Goal: Find specific page/section: Find specific page/section

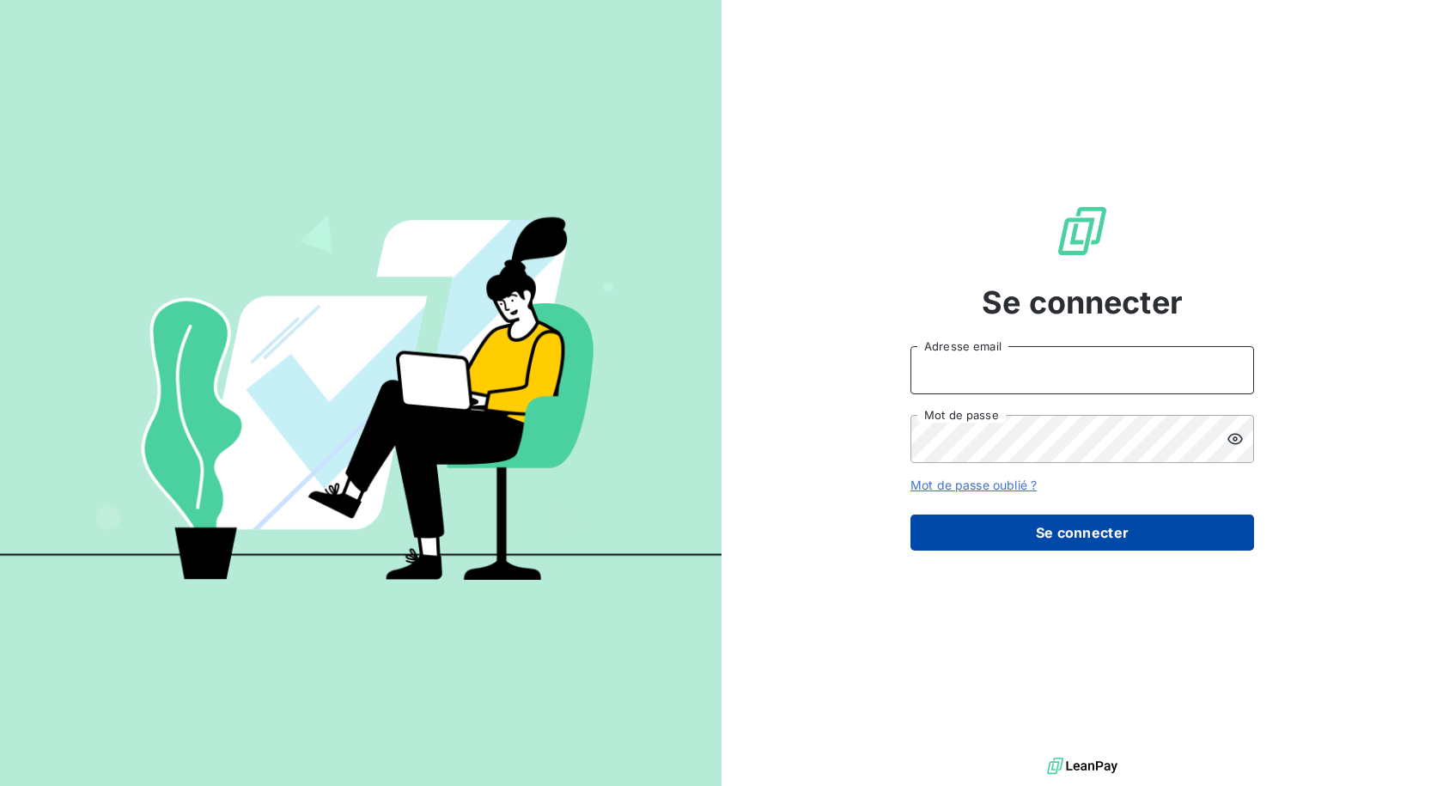
type input "[EMAIL_ADDRESS][DOMAIN_NAME]"
click at [961, 514] on button "Se connecter" at bounding box center [1081, 532] width 343 height 36
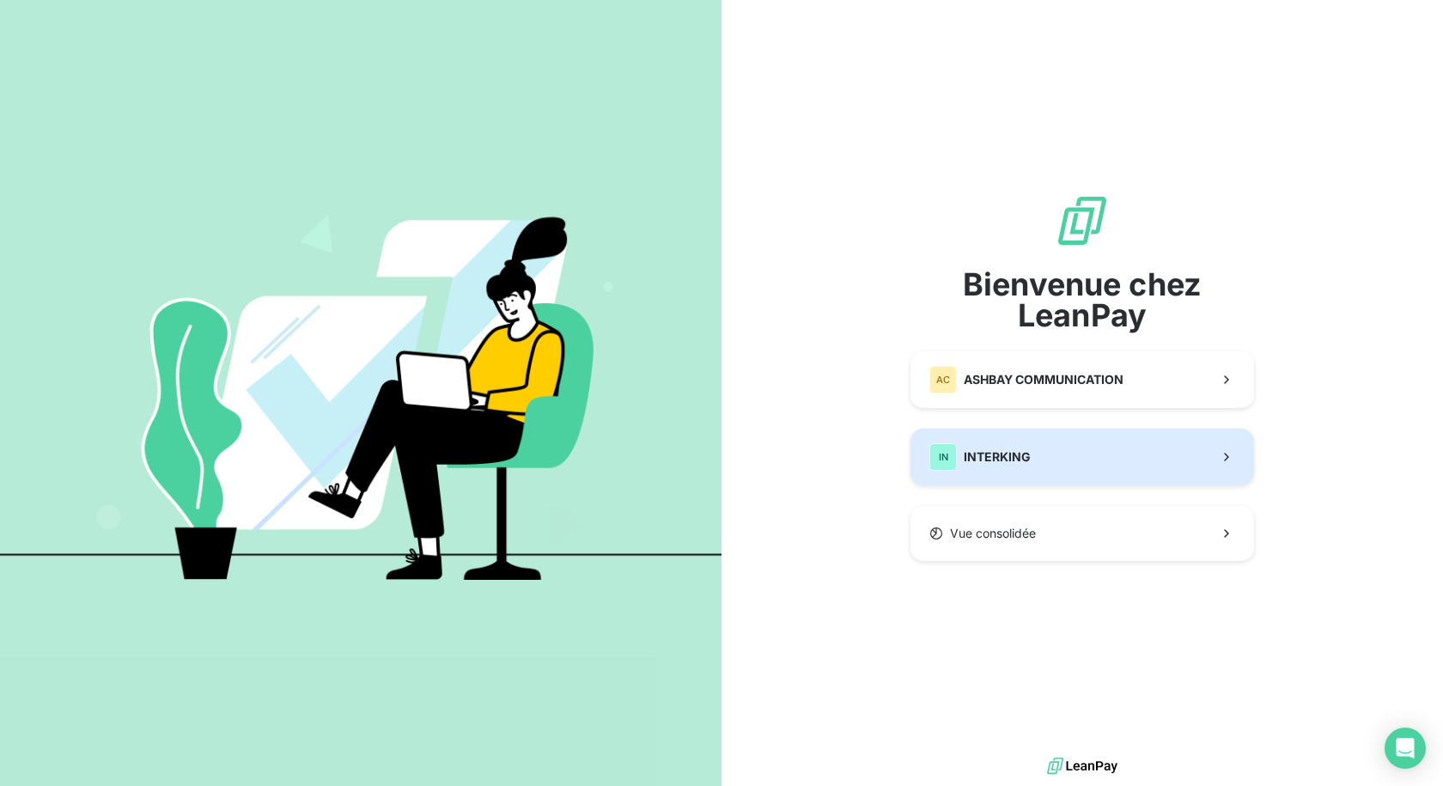
click at [1038, 454] on button "IN INTERKING" at bounding box center [1081, 456] width 343 height 57
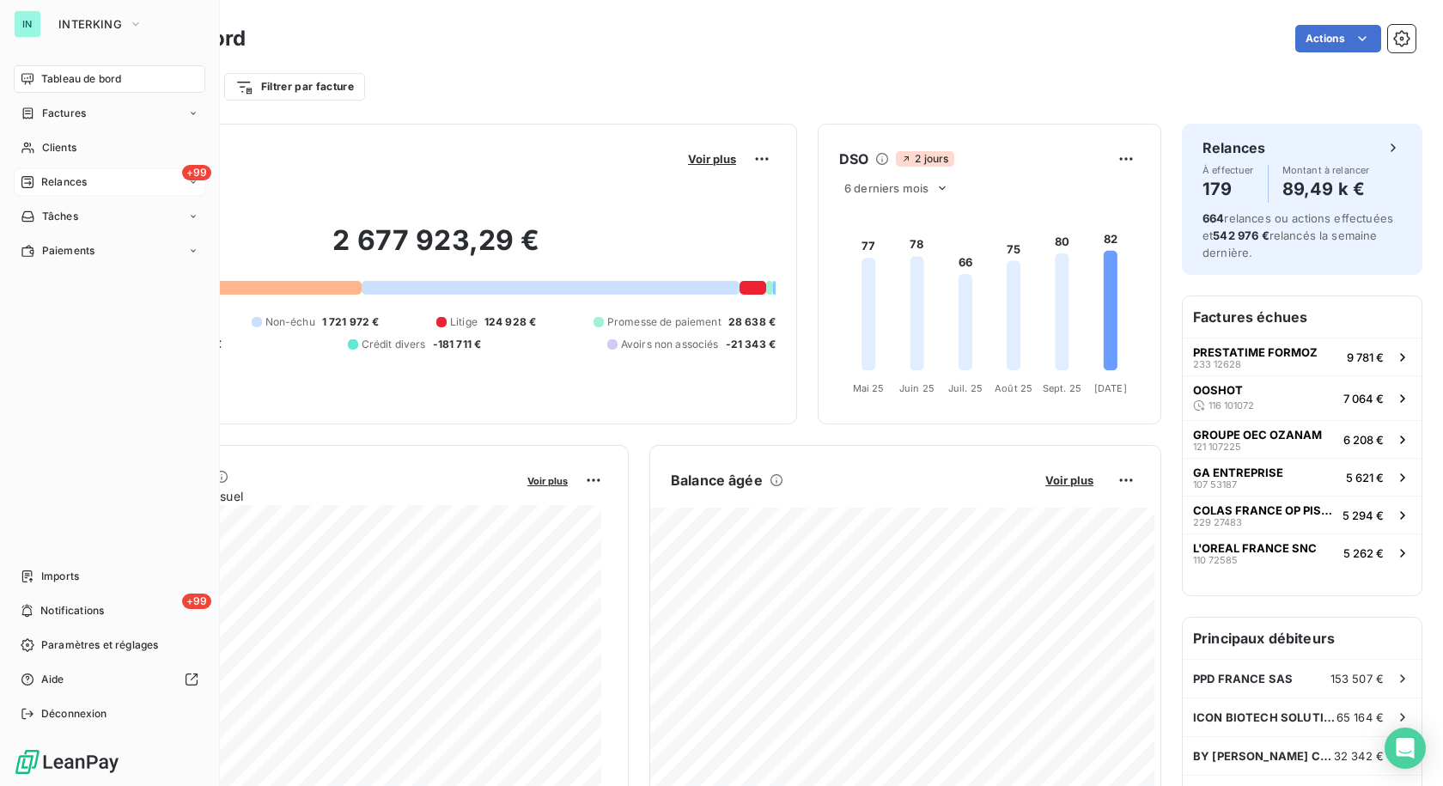
click at [41, 179] on span "Relances" at bounding box center [64, 181] width 46 height 15
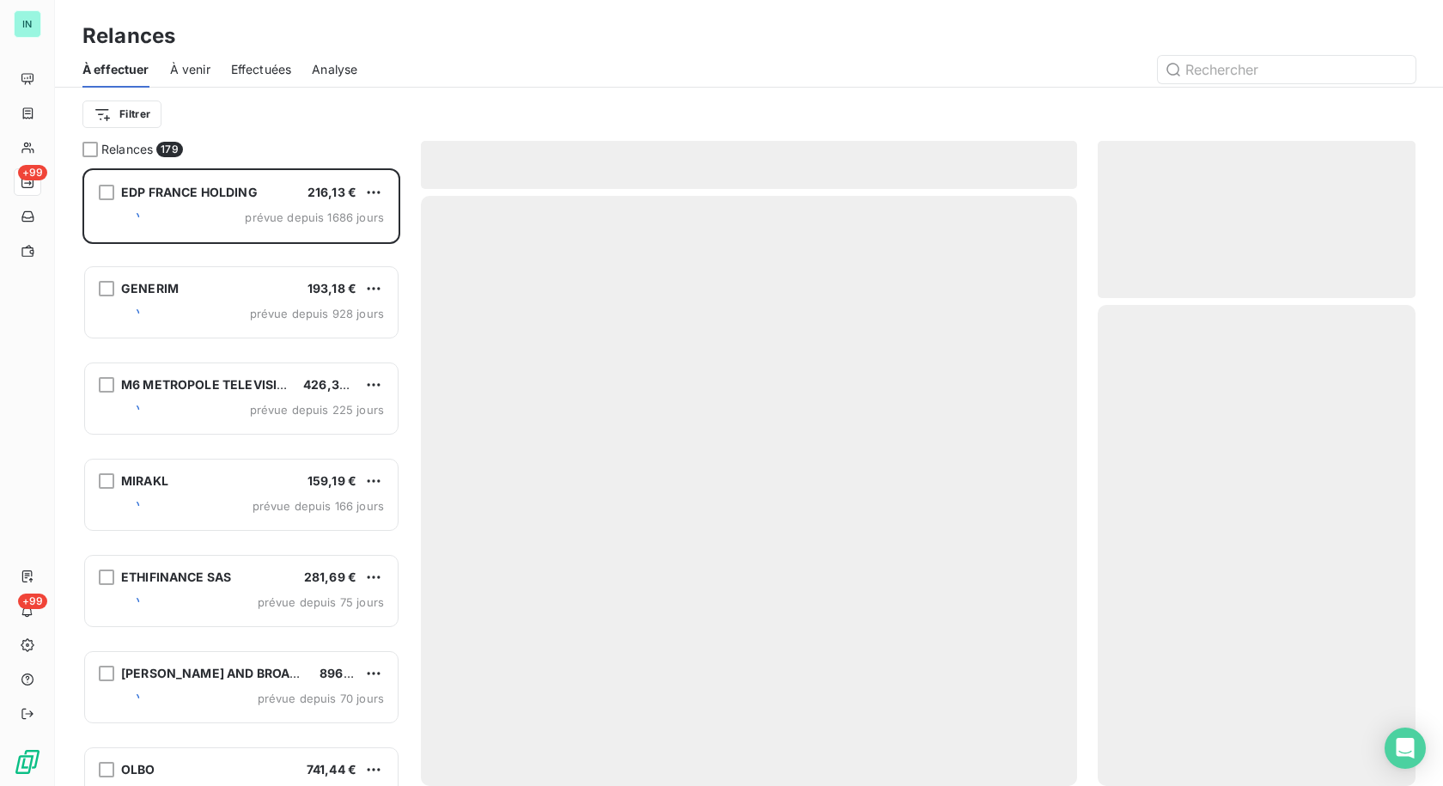
scroll to position [605, 305]
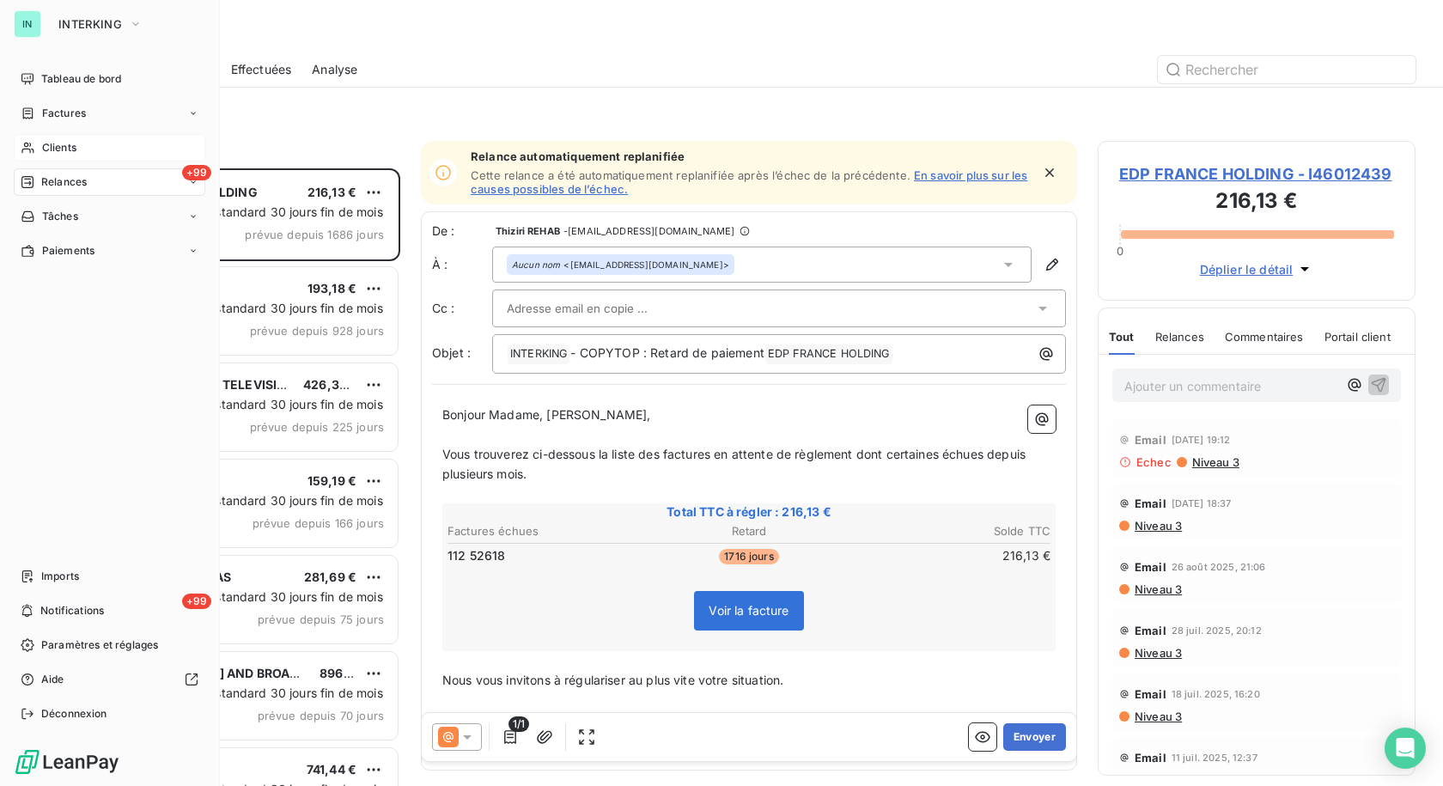
click at [38, 149] on div "Clients" at bounding box center [109, 147] width 191 height 27
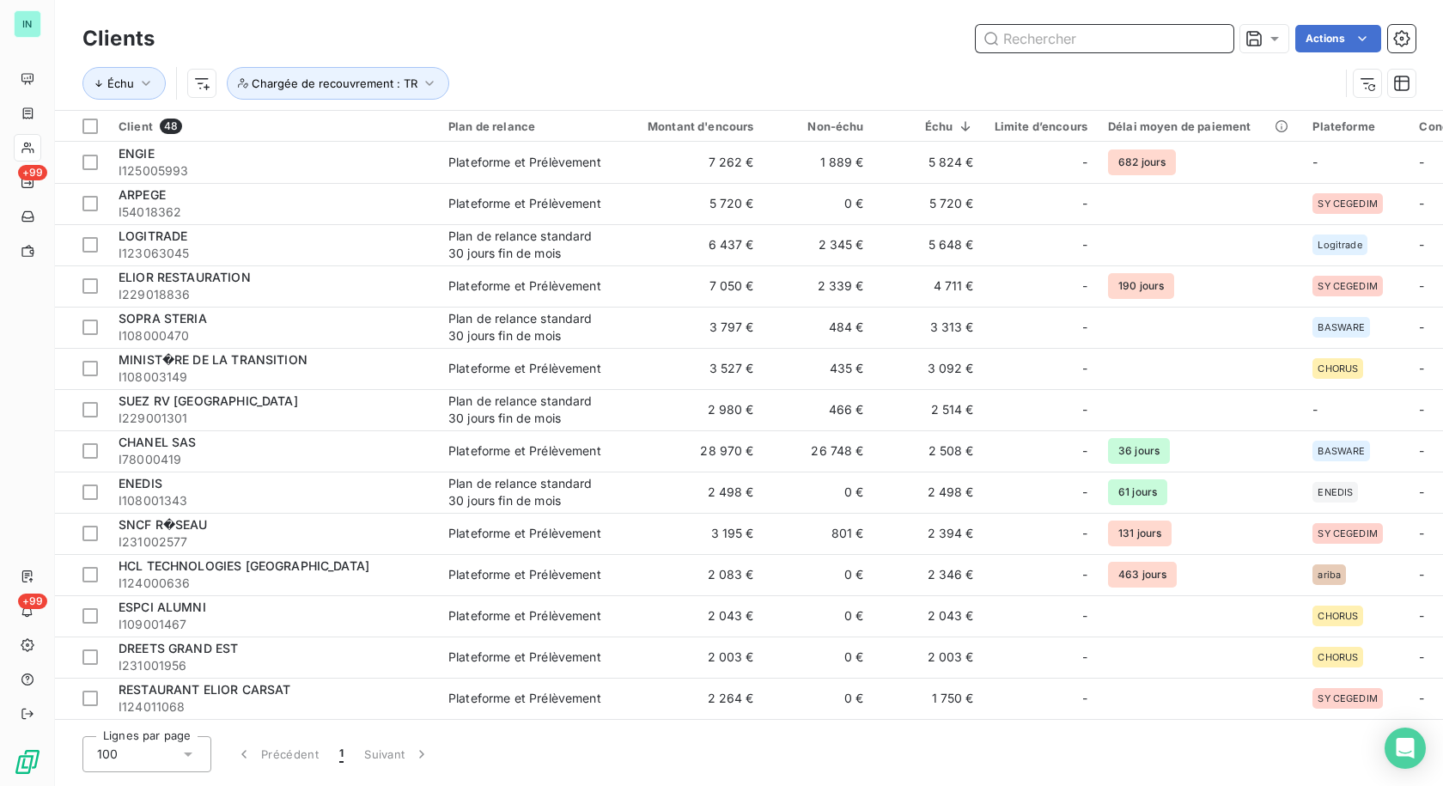
click at [1061, 33] on input "text" at bounding box center [1104, 38] width 258 height 27
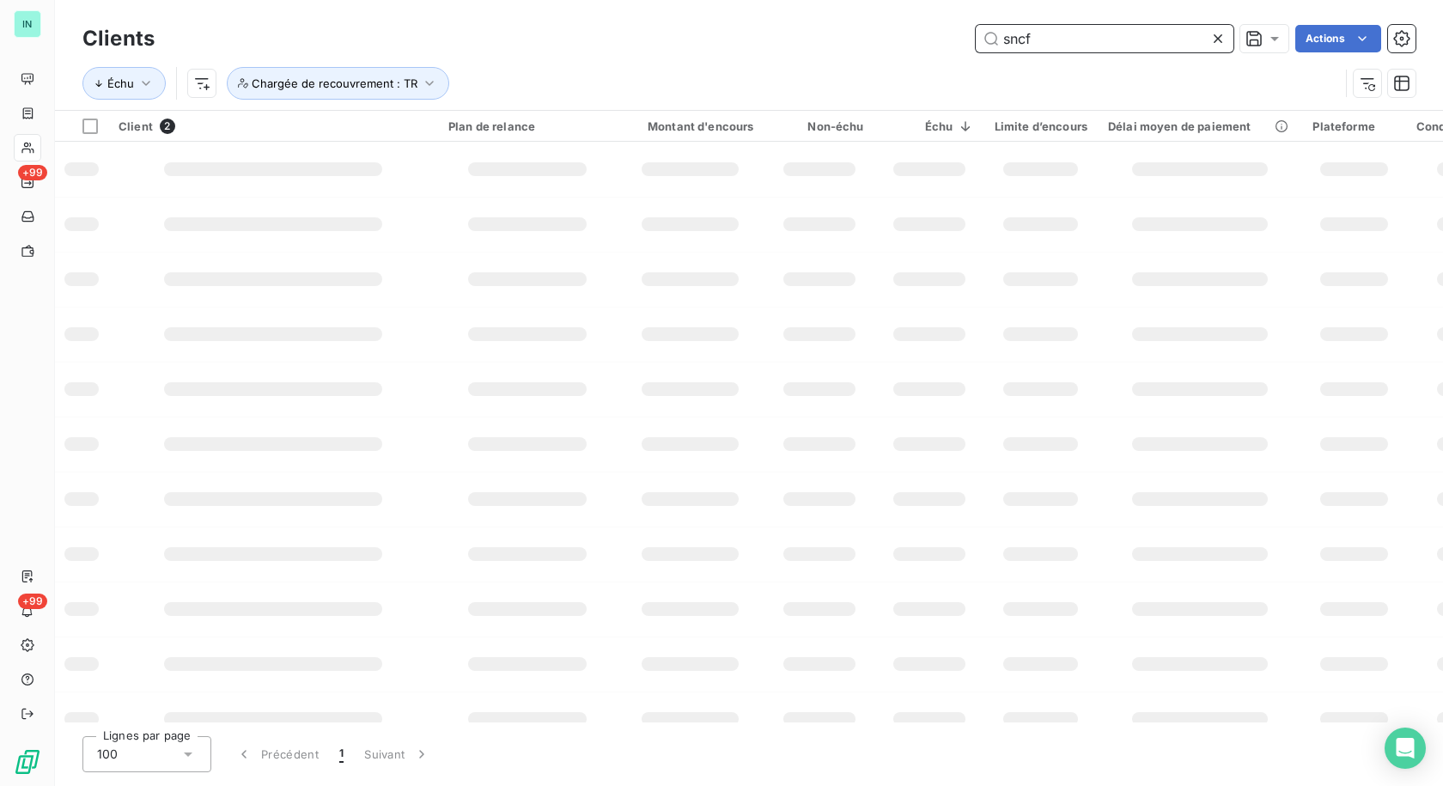
type input "sncf"
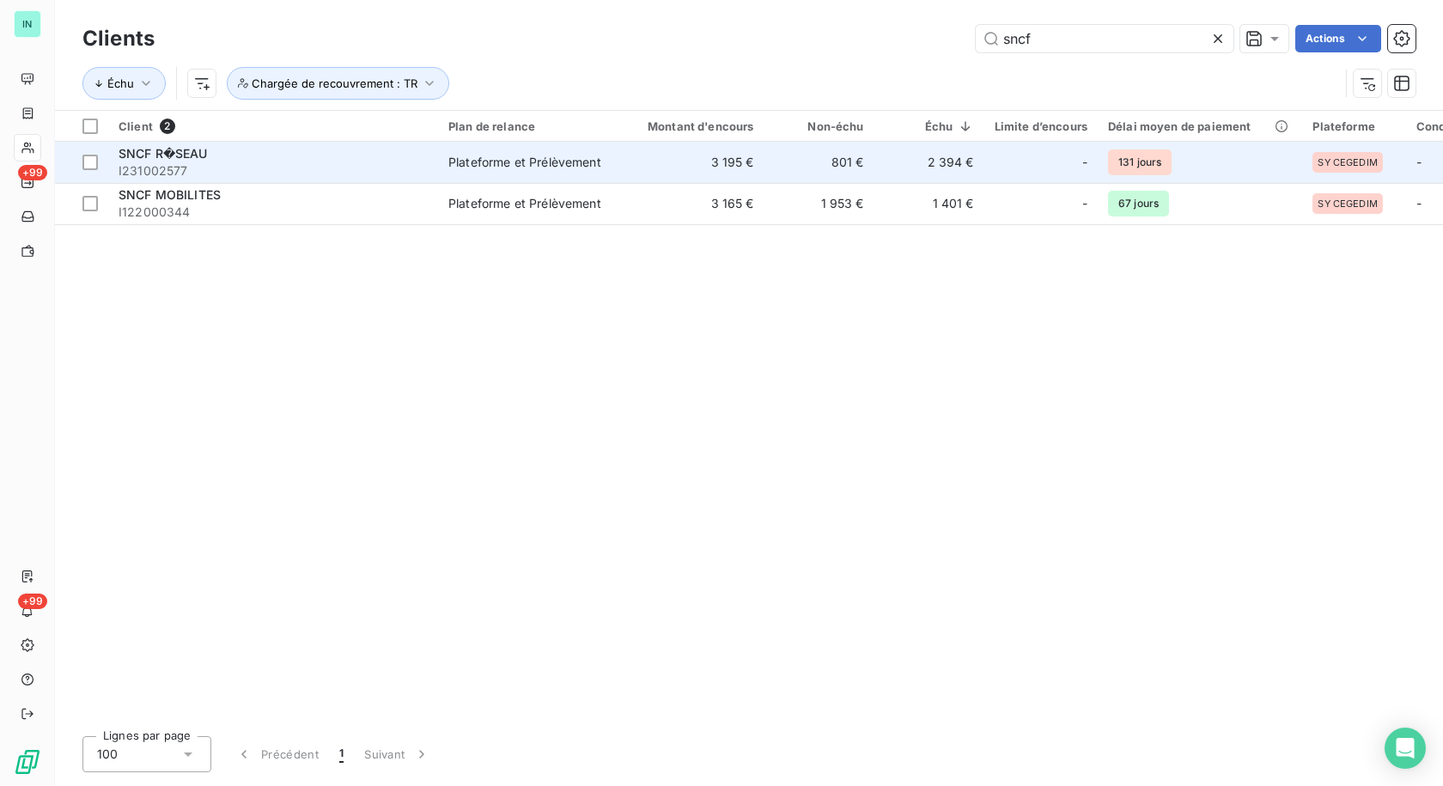
click at [279, 166] on span "I231002577" at bounding box center [273, 170] width 309 height 17
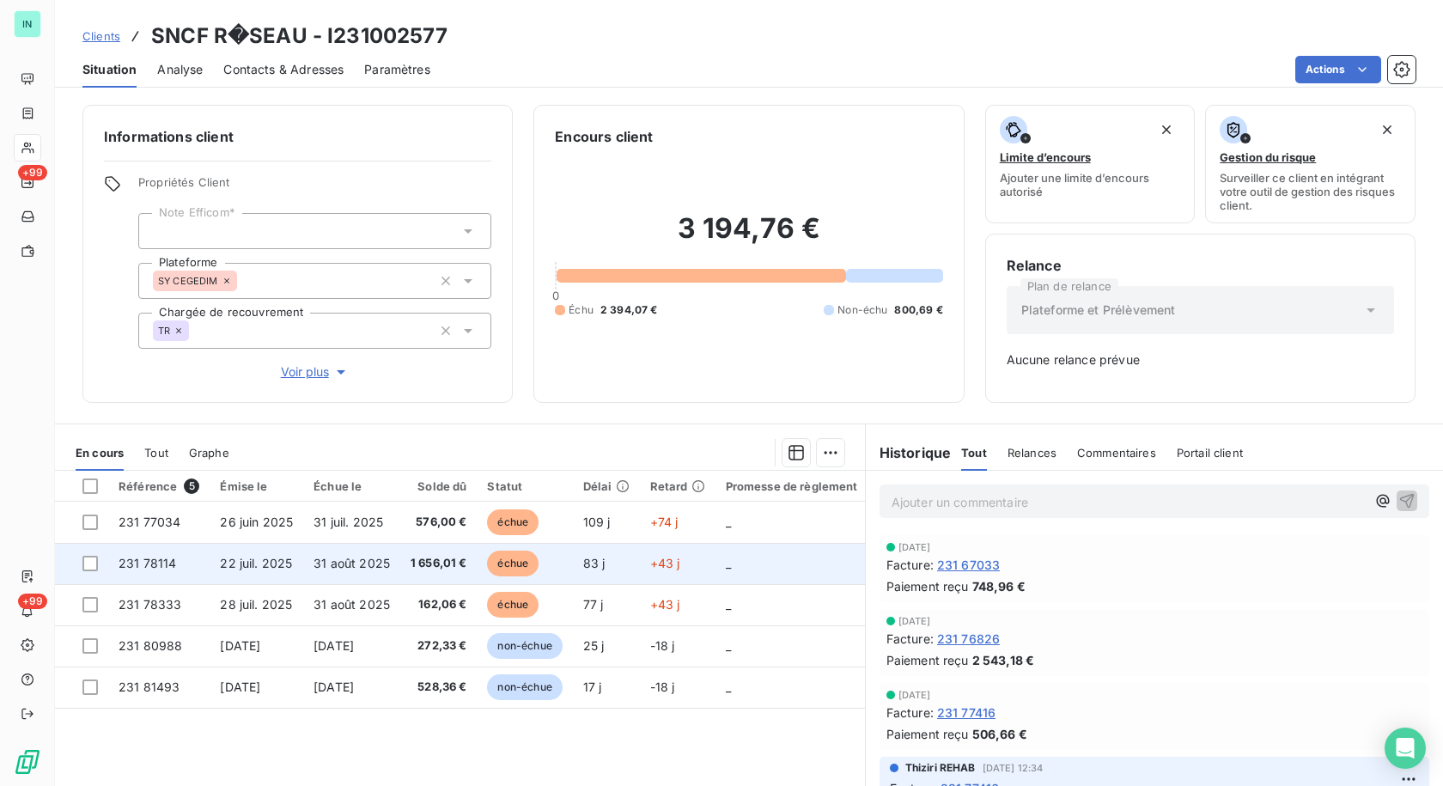
click at [131, 569] on span "231 78114" at bounding box center [148, 563] width 58 height 15
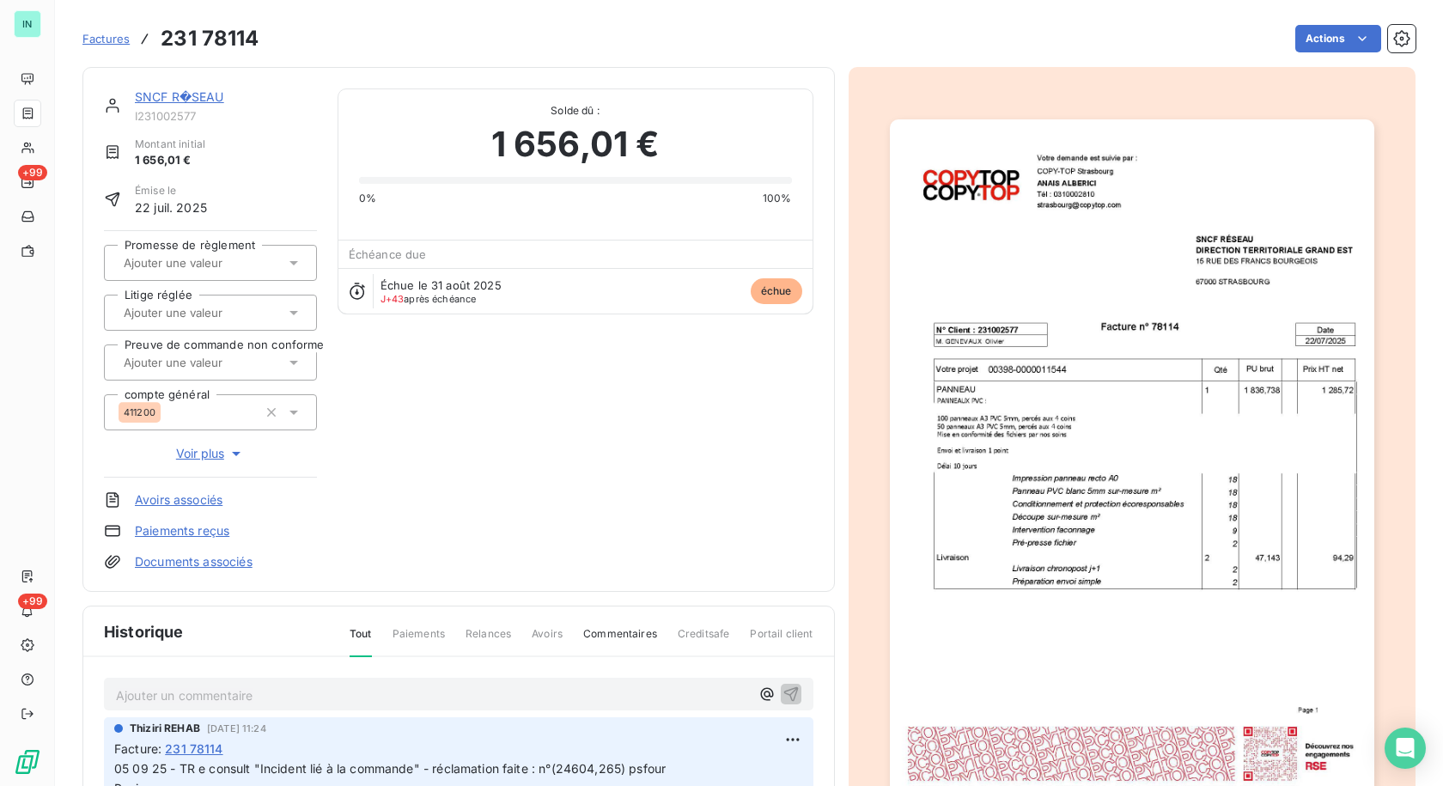
click at [161, 690] on p "Ajouter un commentaire ﻿" at bounding box center [433, 694] width 634 height 21
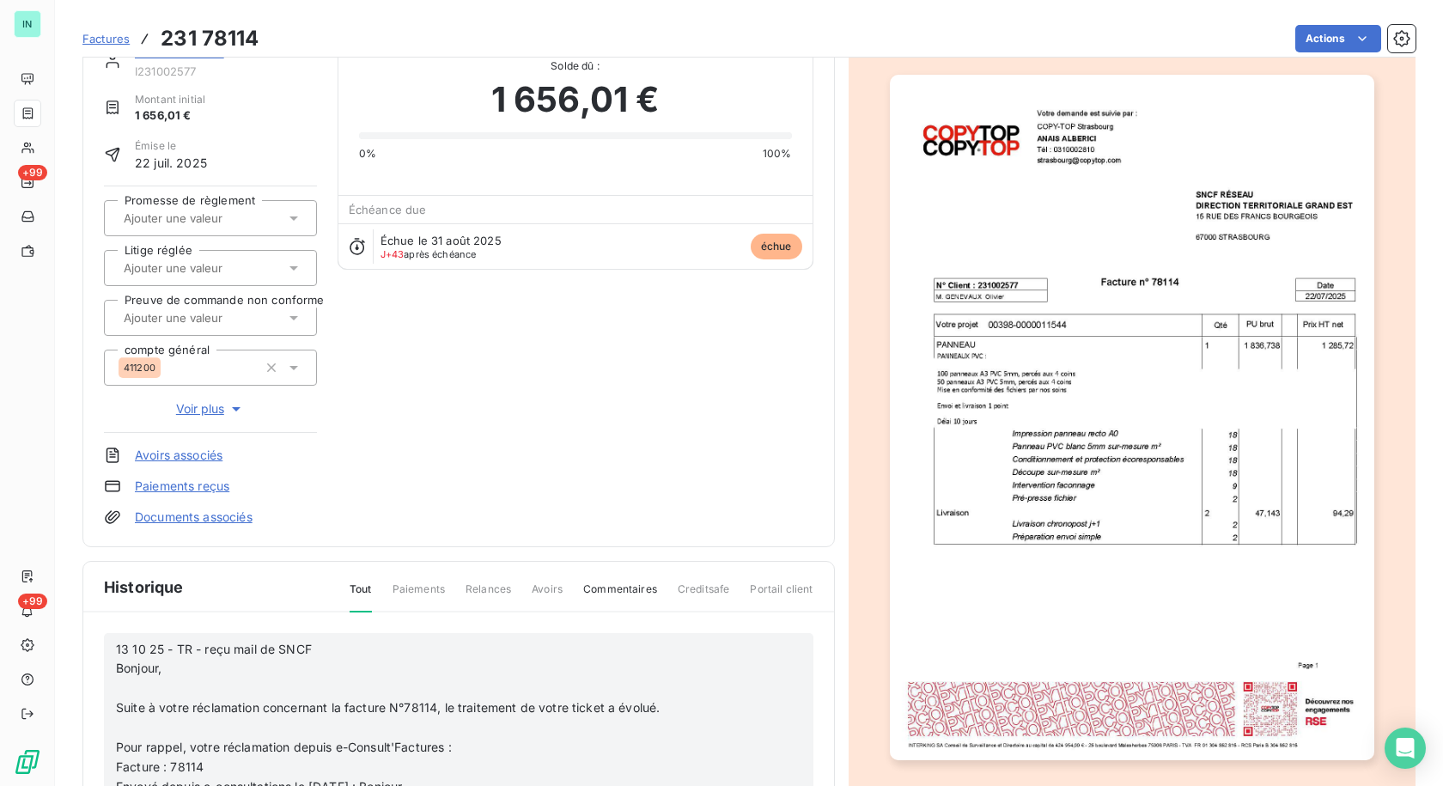
scroll to position [247, 0]
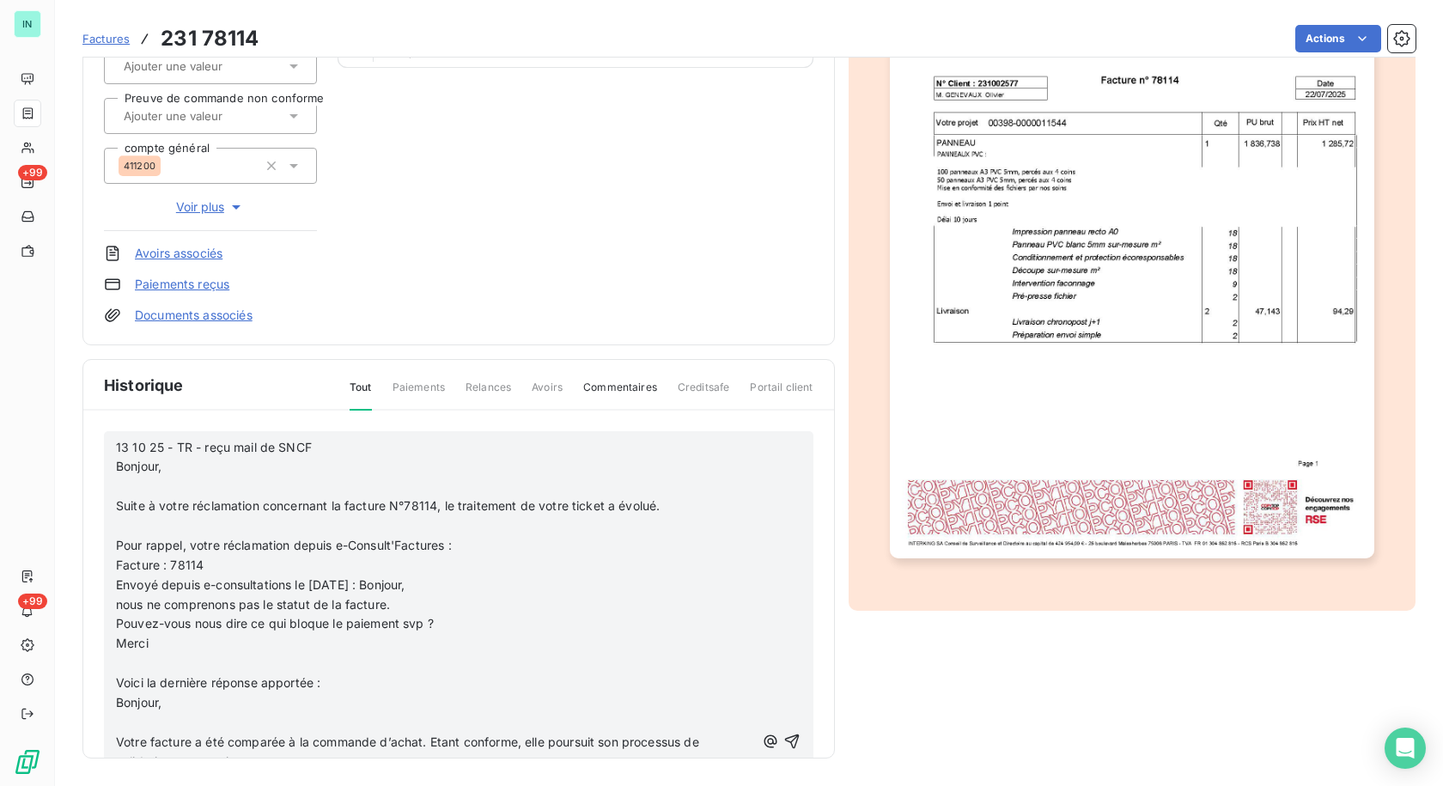
click at [191, 483] on p "﻿" at bounding box center [435, 487] width 639 height 20
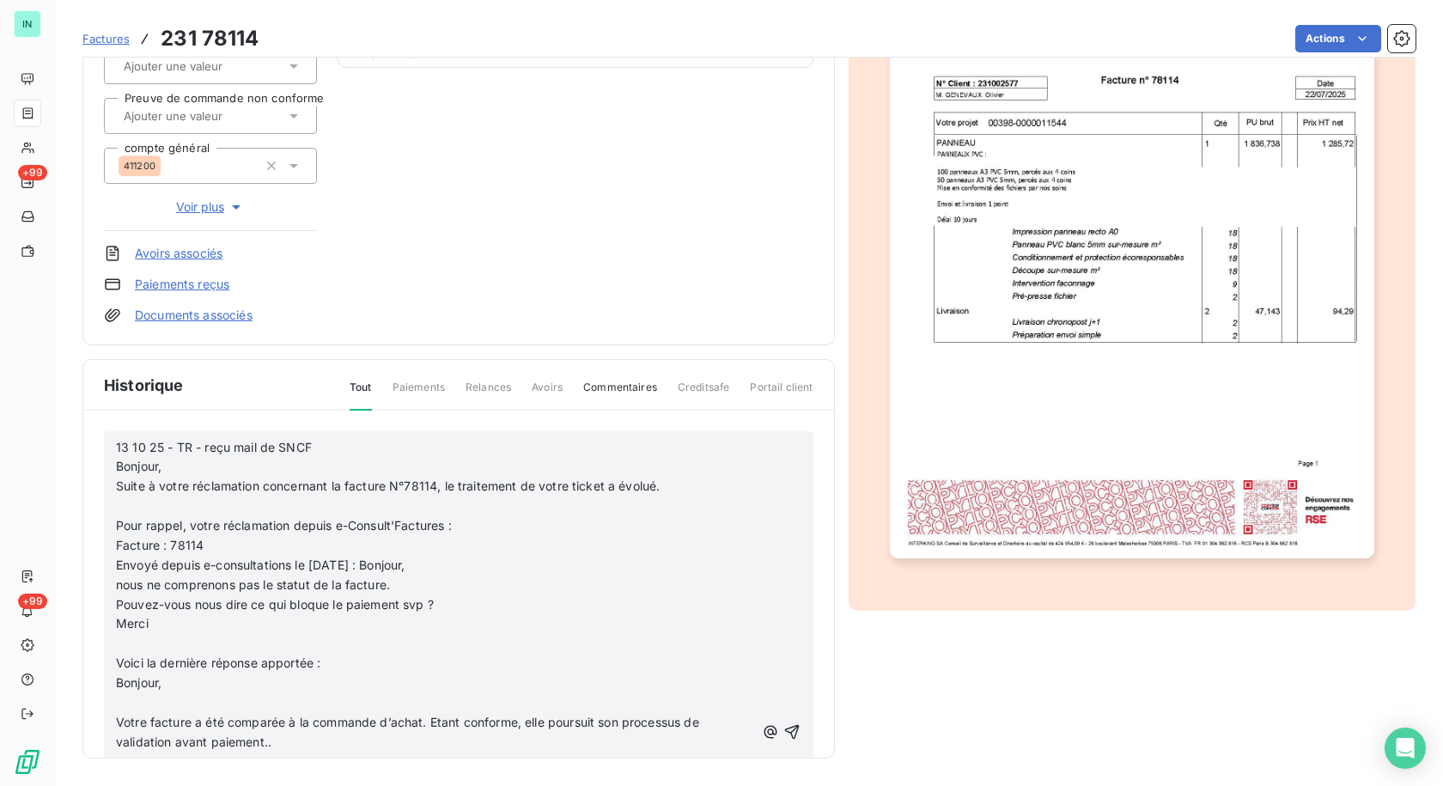
scroll to position [228, 0]
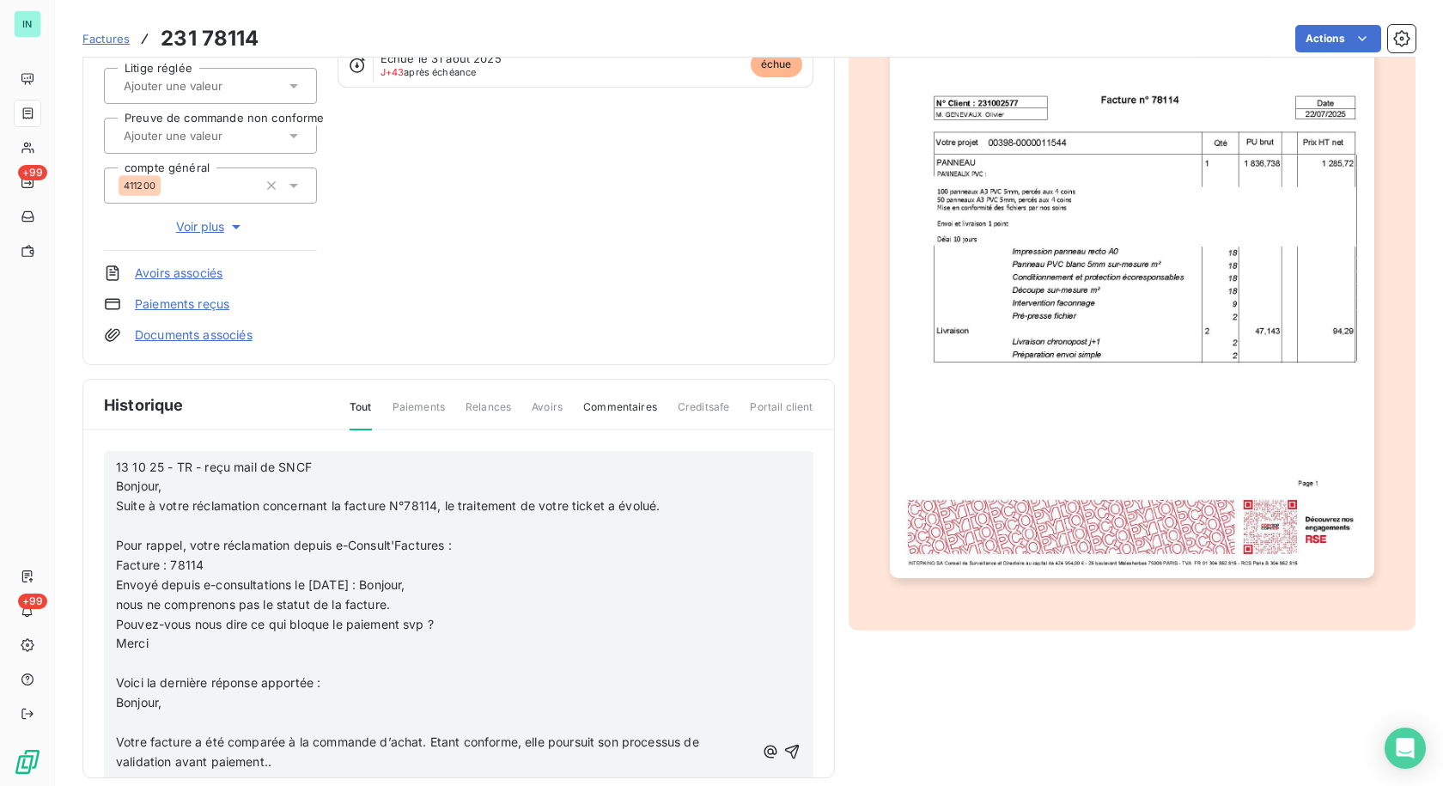
click at [120, 523] on p "﻿" at bounding box center [435, 526] width 639 height 20
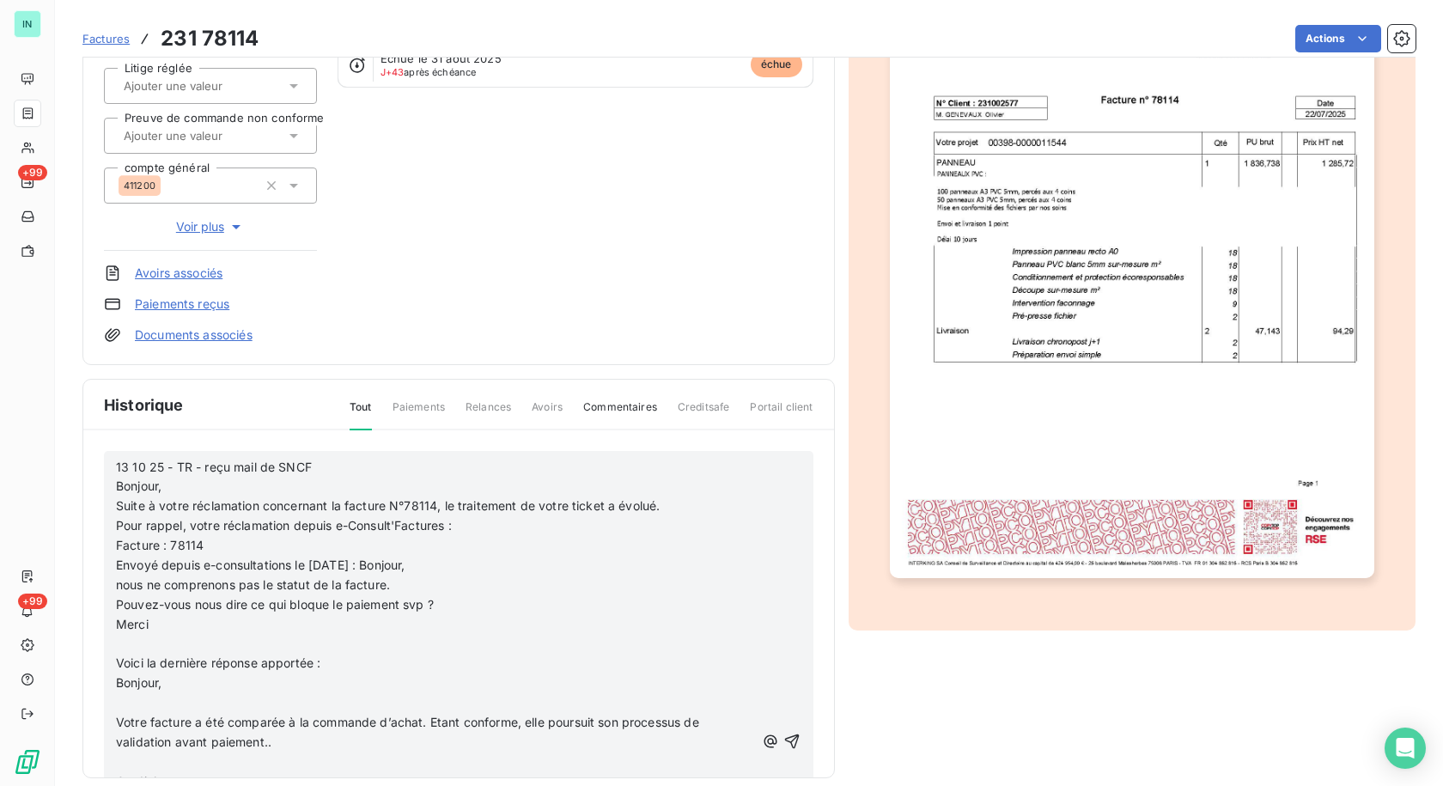
click at [129, 643] on p "﻿" at bounding box center [435, 644] width 639 height 20
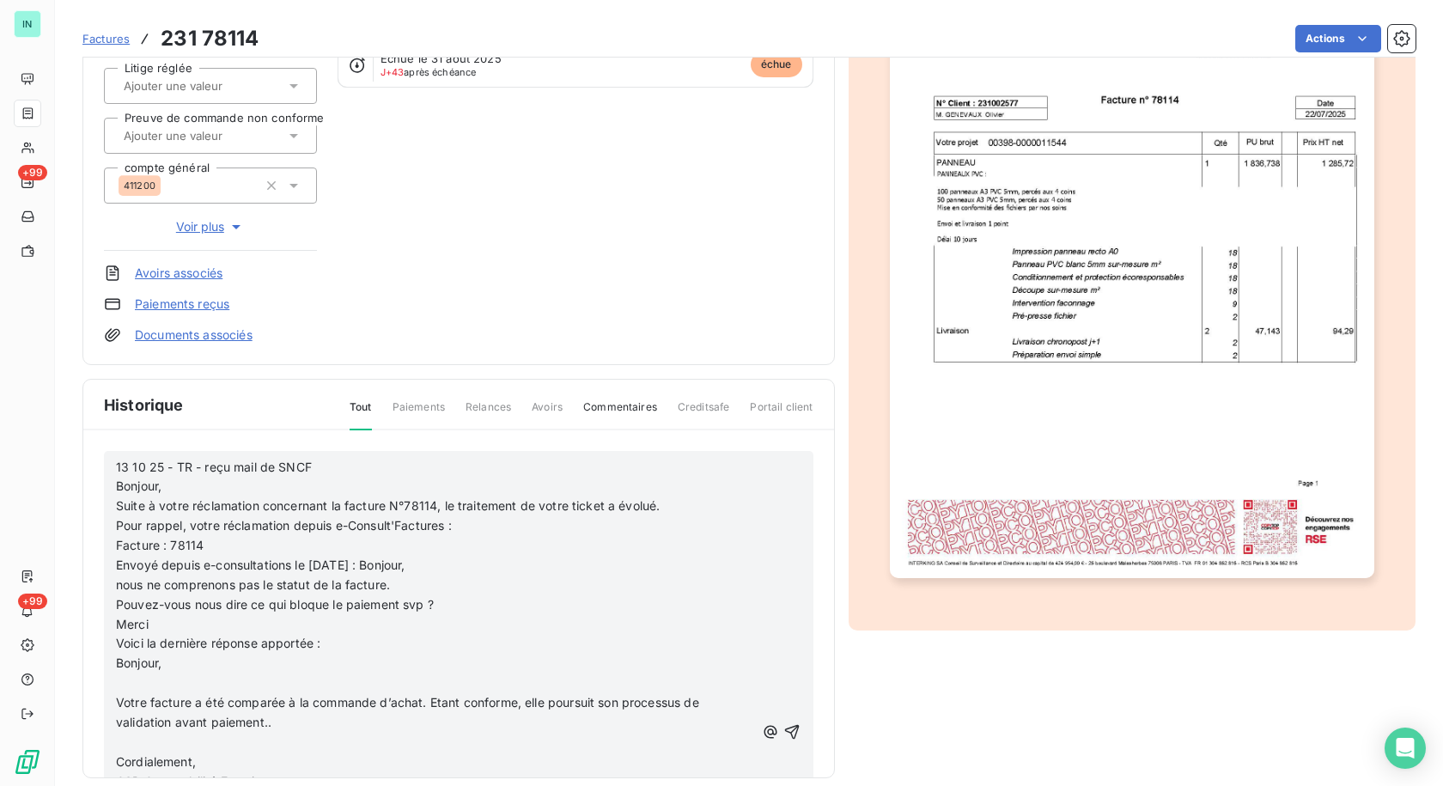
click at [124, 677] on p "﻿" at bounding box center [435, 683] width 639 height 20
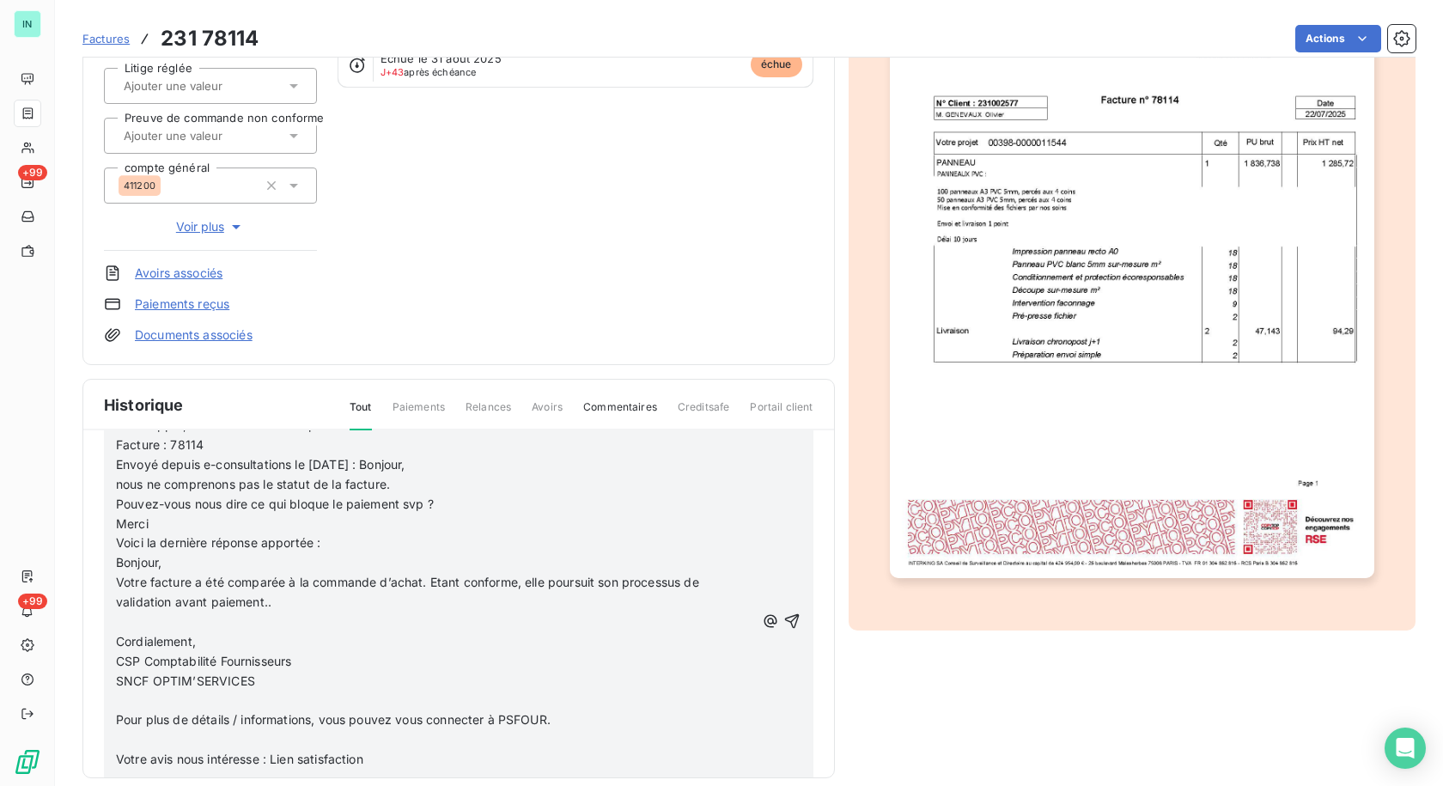
scroll to position [86, 0]
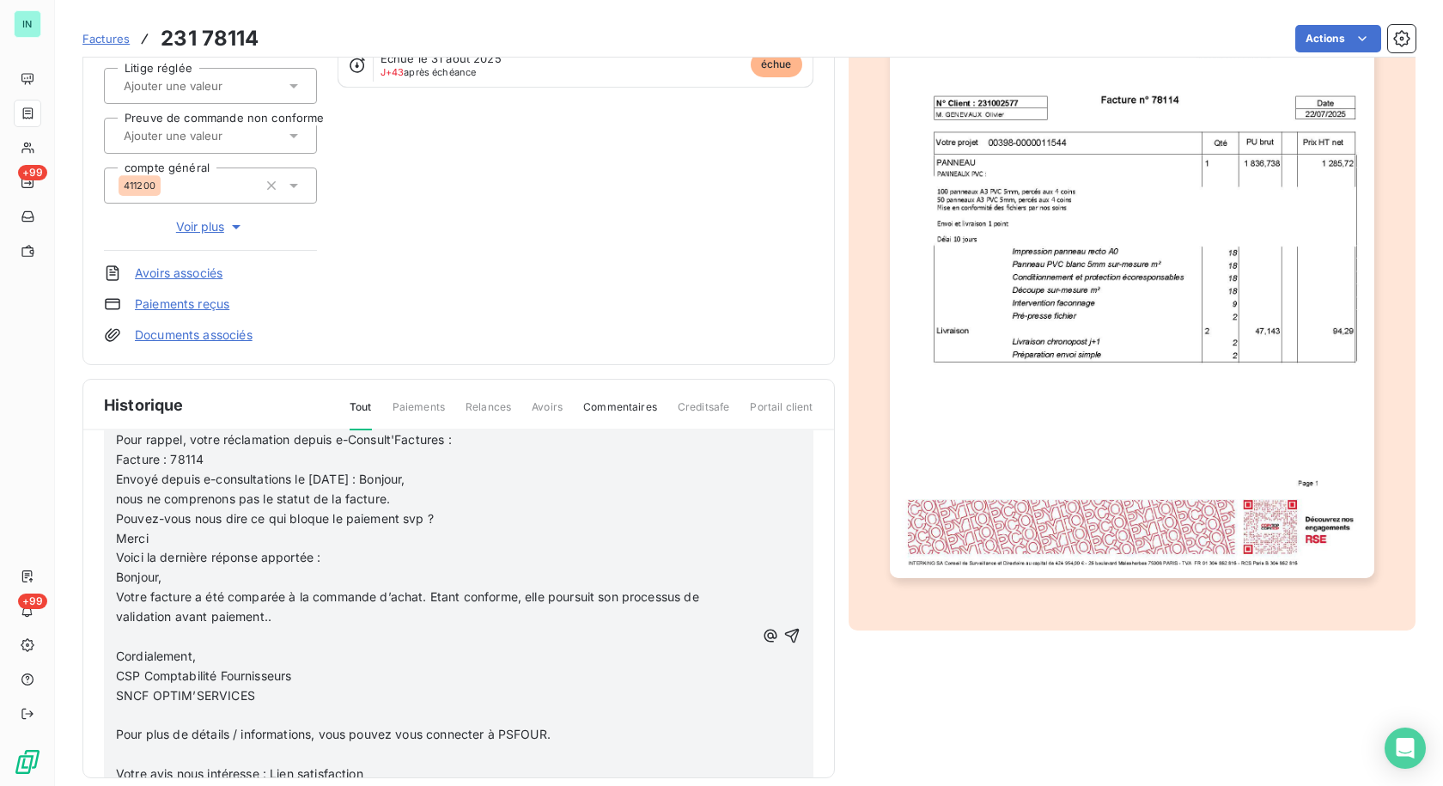
click at [129, 635] on p "﻿" at bounding box center [435, 637] width 639 height 20
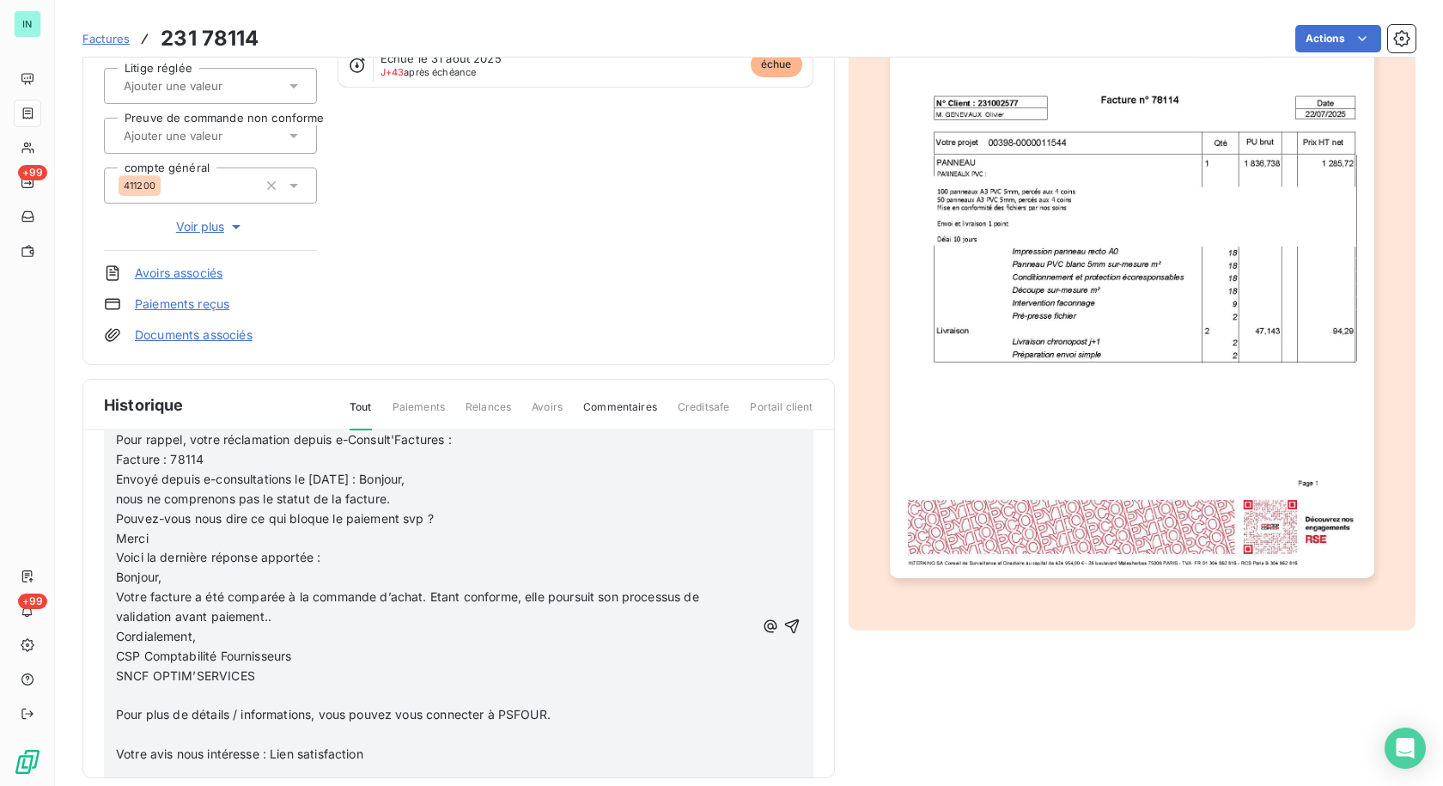
click at [119, 697] on p "﻿" at bounding box center [435, 696] width 639 height 20
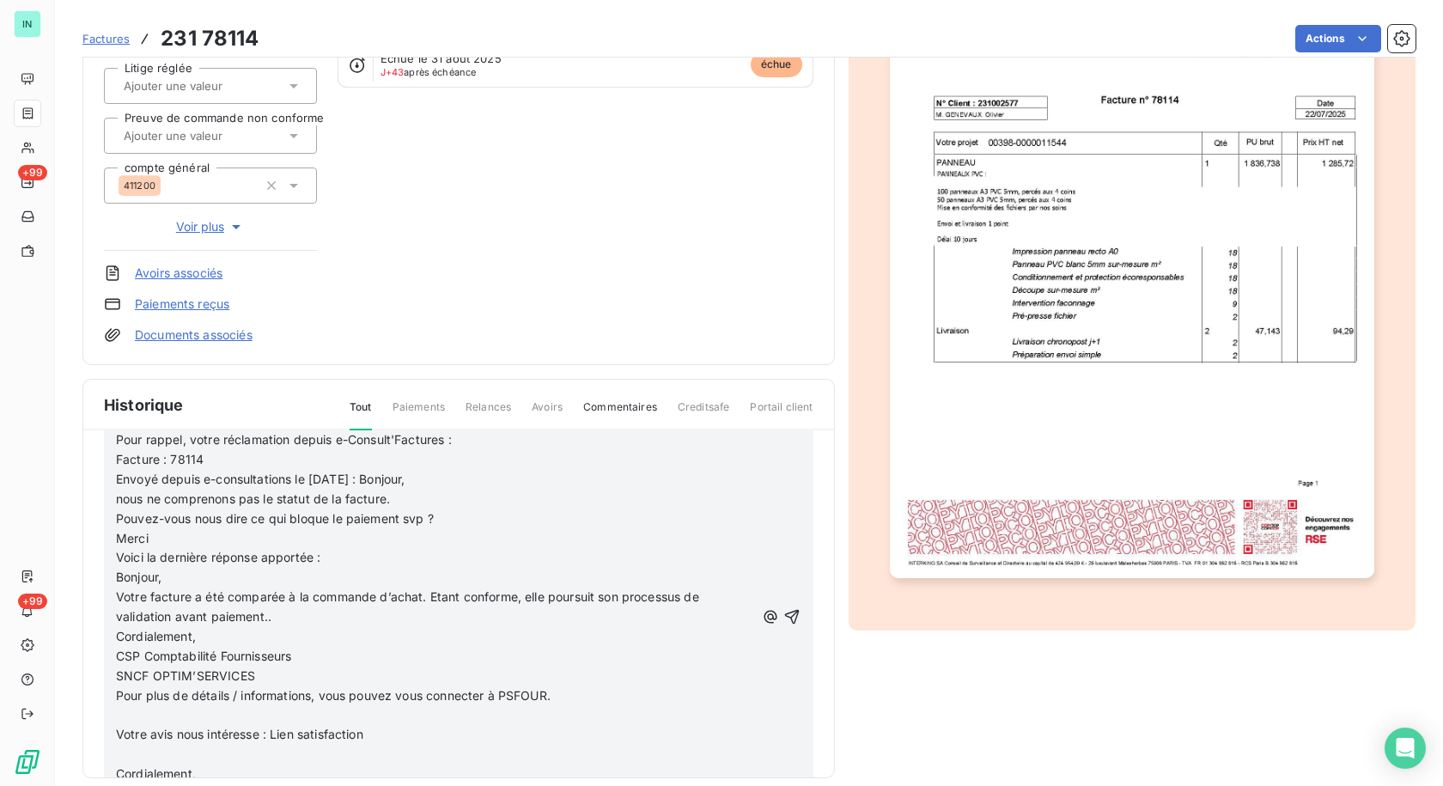
click at [129, 714] on p "﻿" at bounding box center [435, 715] width 639 height 20
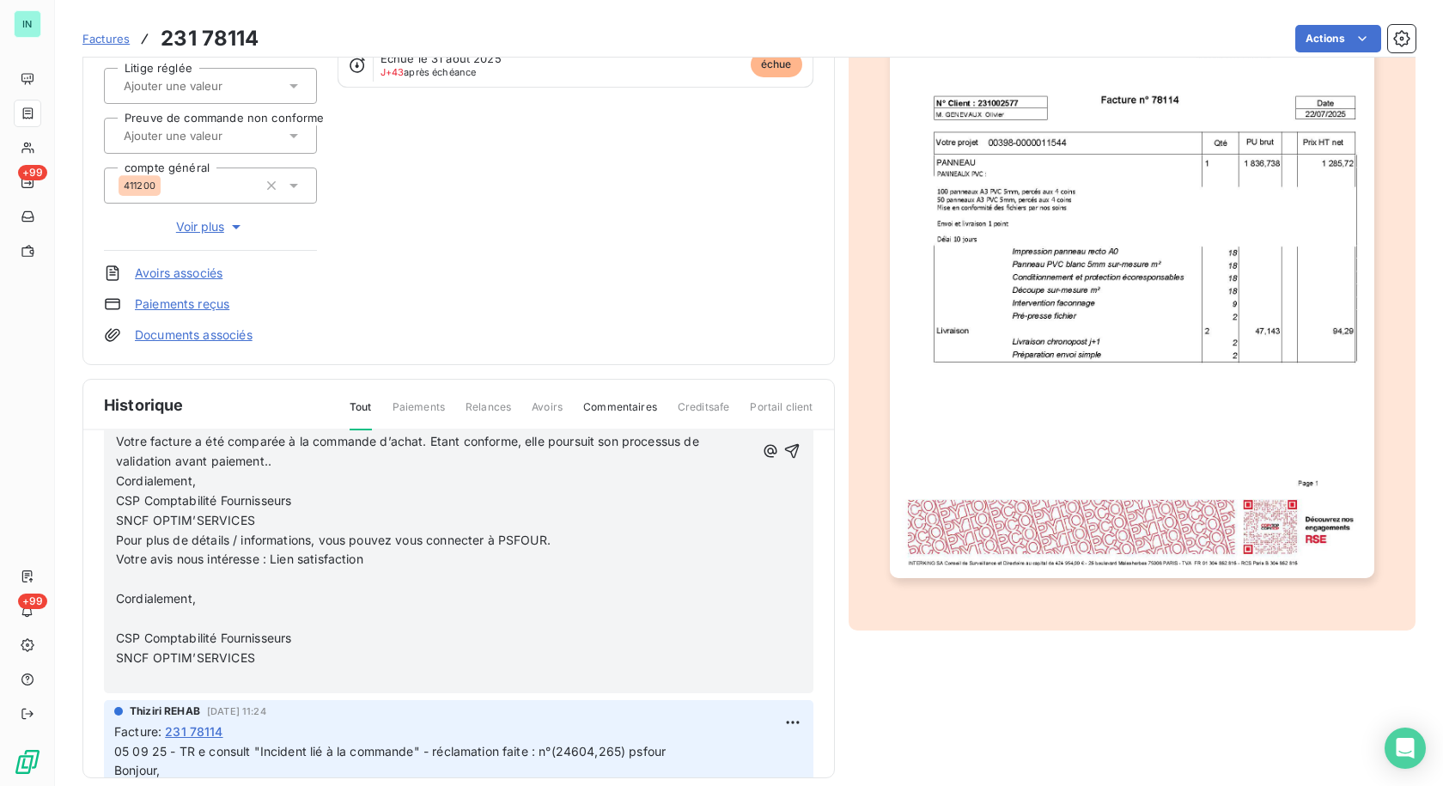
scroll to position [258, 0]
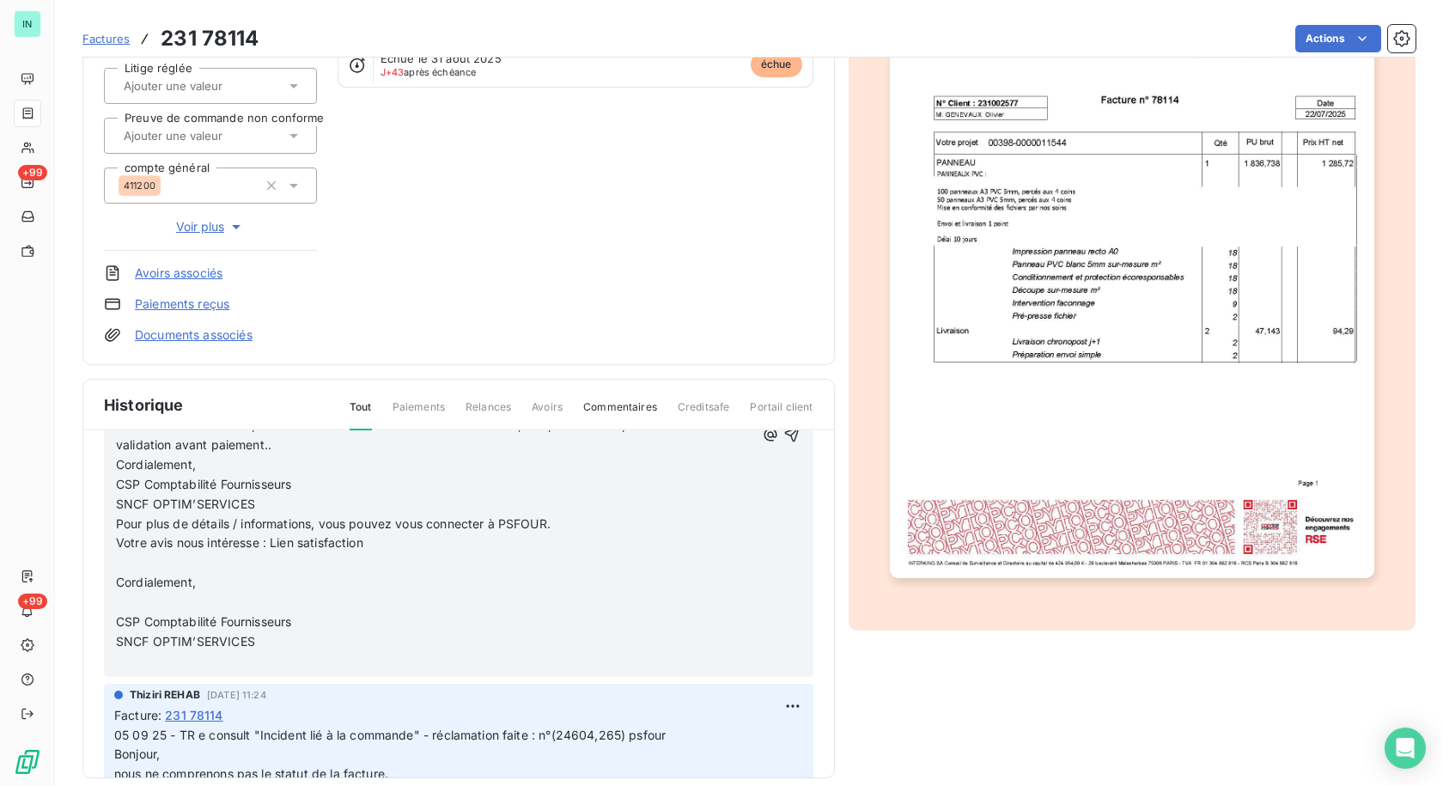
click at [132, 557] on p "﻿" at bounding box center [435, 563] width 639 height 20
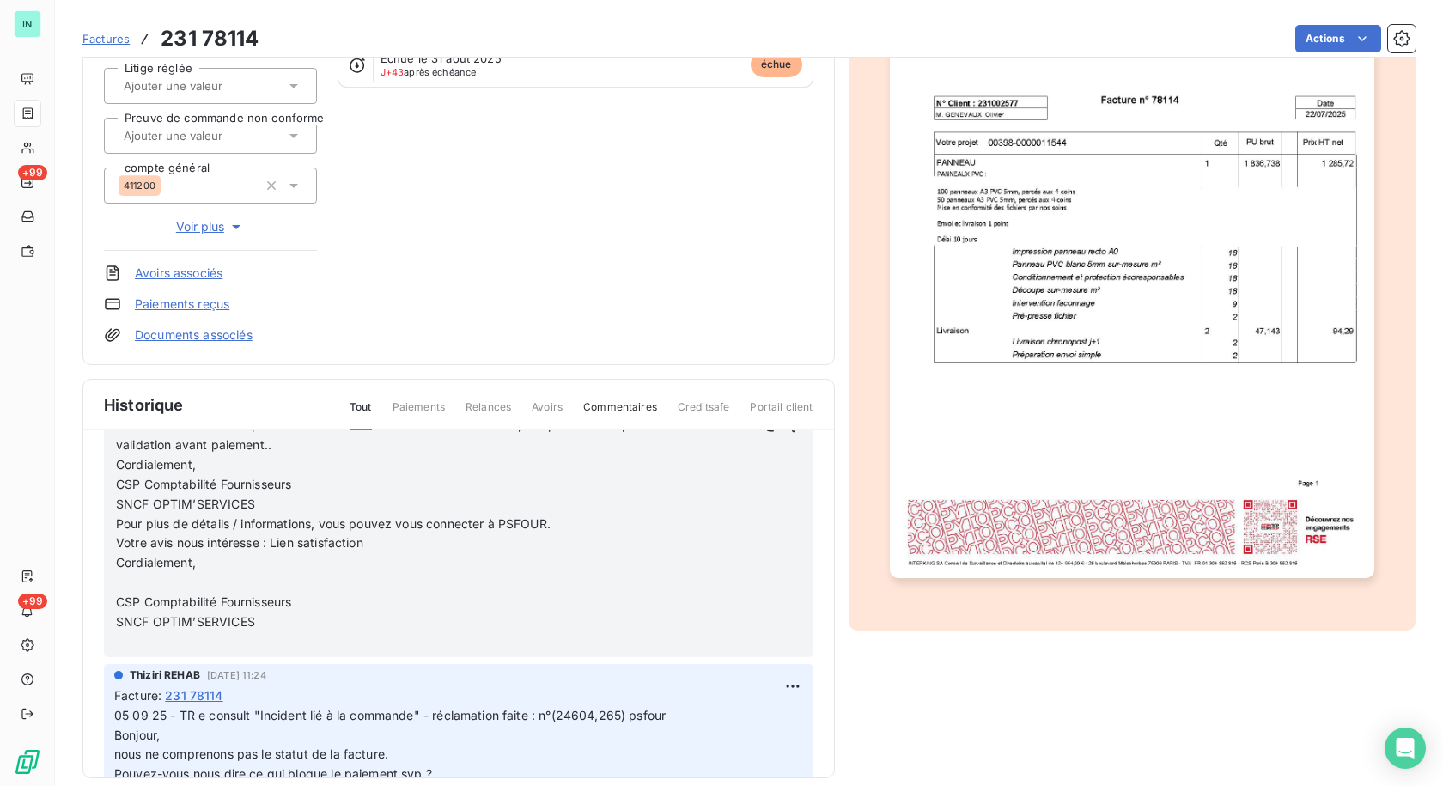
click at [128, 579] on p "﻿" at bounding box center [435, 583] width 639 height 20
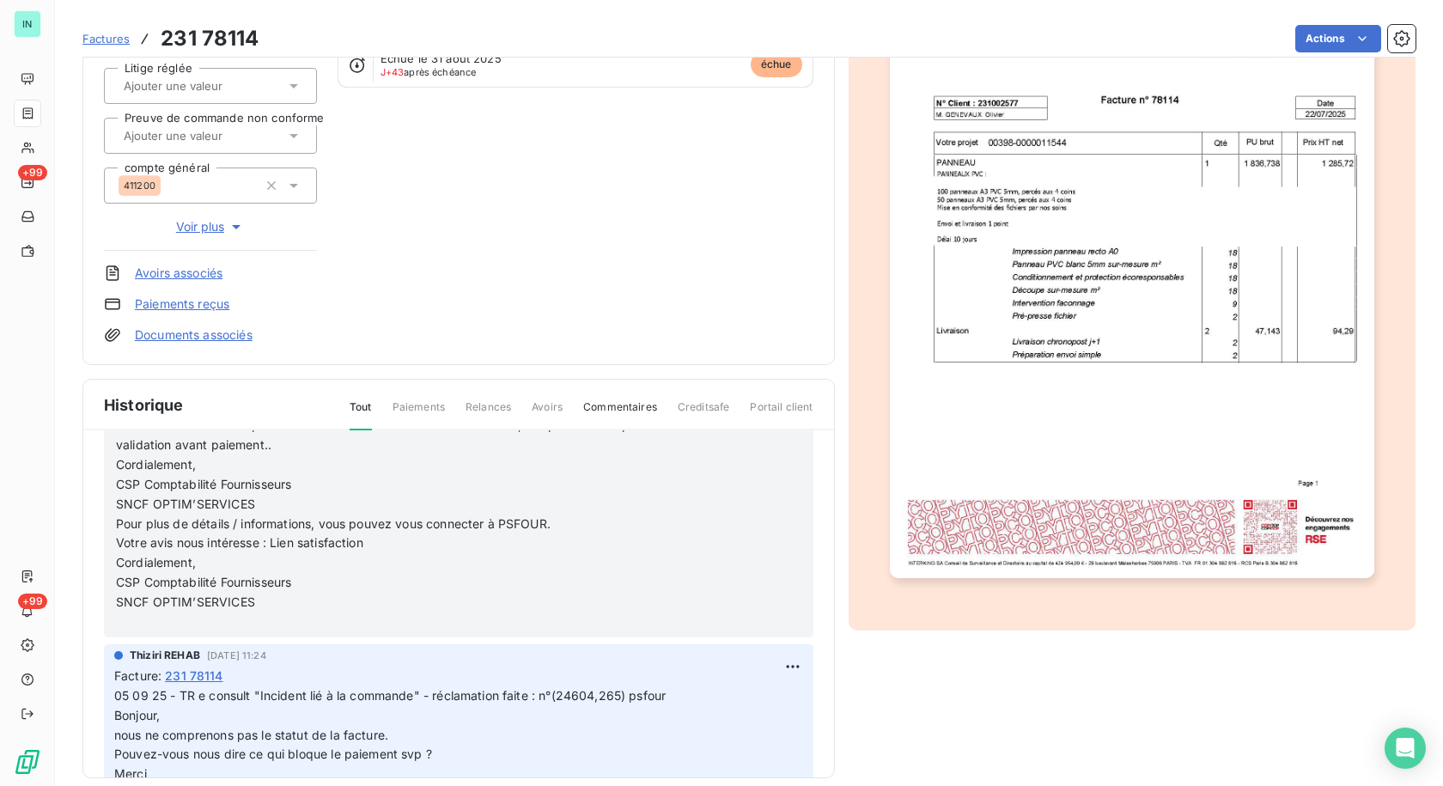
click at [128, 619] on p "﻿" at bounding box center [435, 622] width 639 height 20
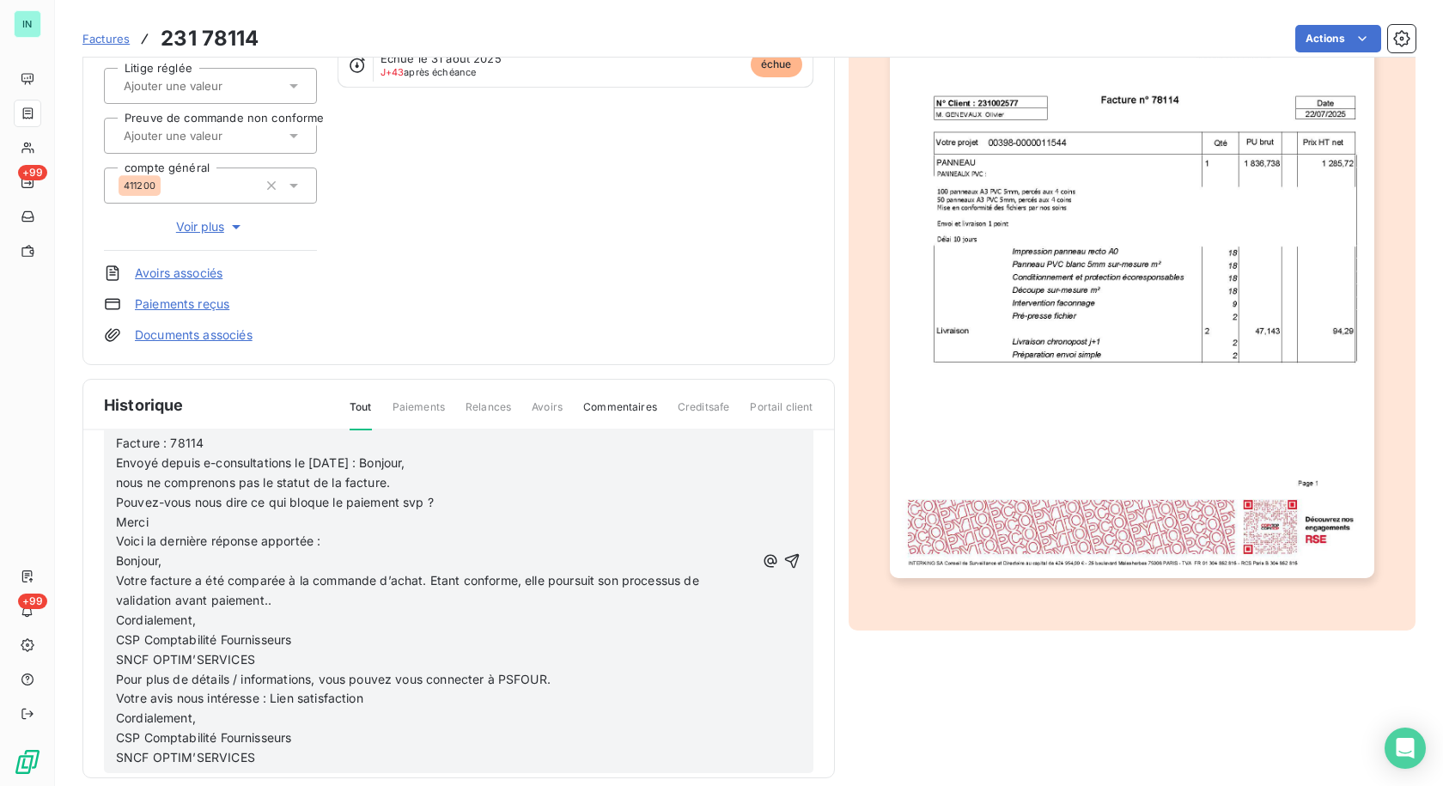
scroll to position [0, 0]
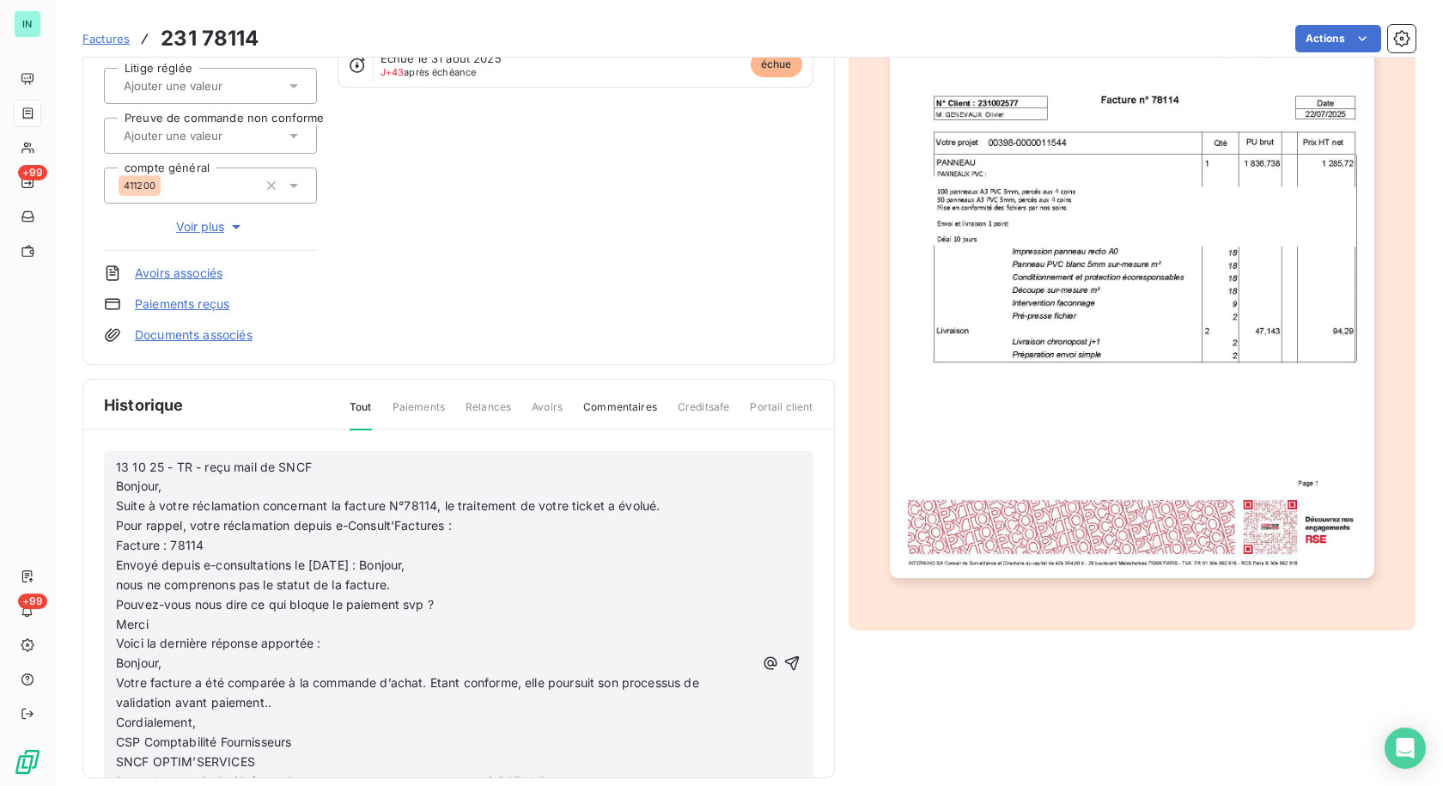
click at [371, 471] on p "13 10 25 - TR - reçu mail de SNCF Bonjour," at bounding box center [435, 478] width 639 height 40
click at [376, 469] on p "13 10 25 - TR - reçu mail de SNCF Bonjour," at bounding box center [435, 478] width 639 height 40
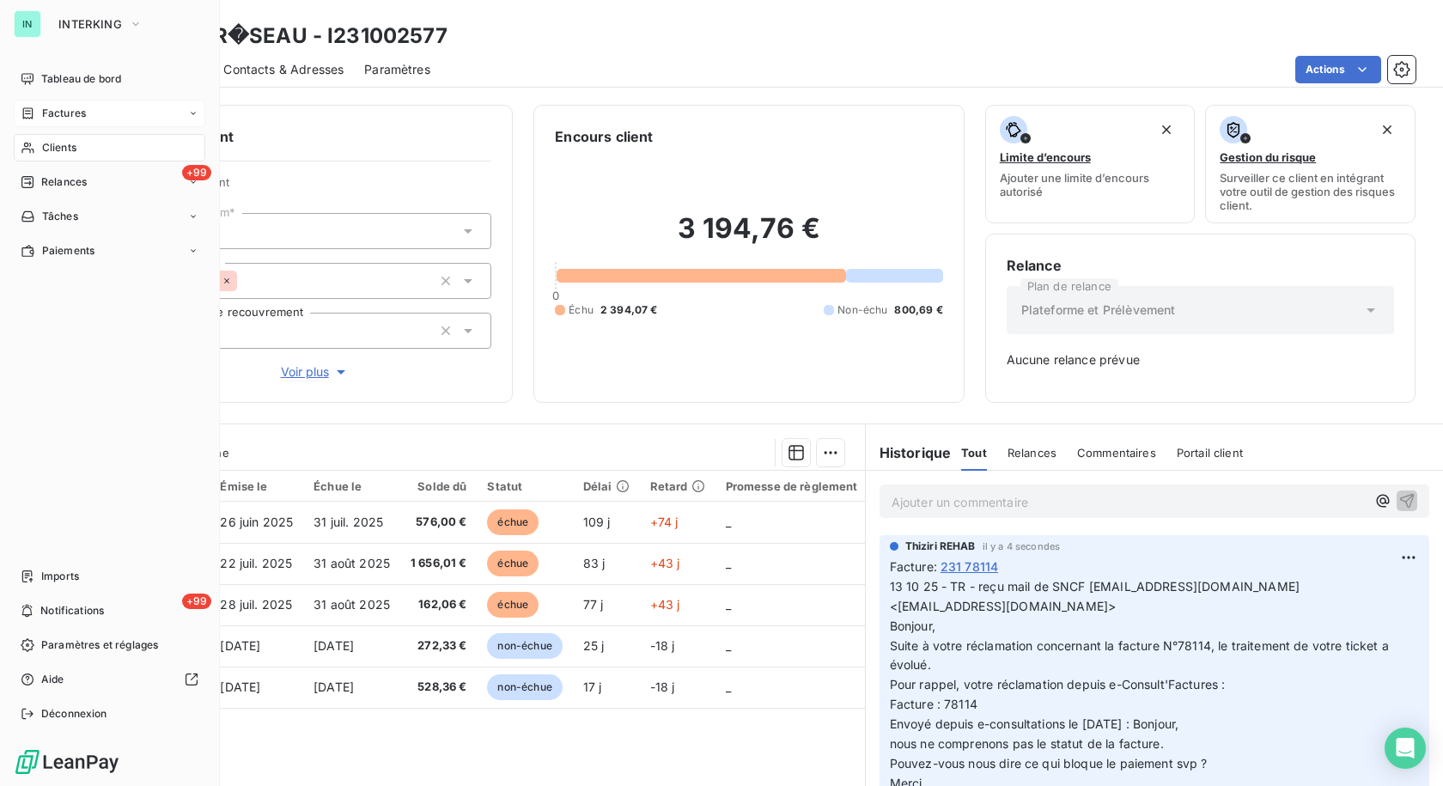
click at [49, 112] on span "Factures" at bounding box center [64, 113] width 44 height 15
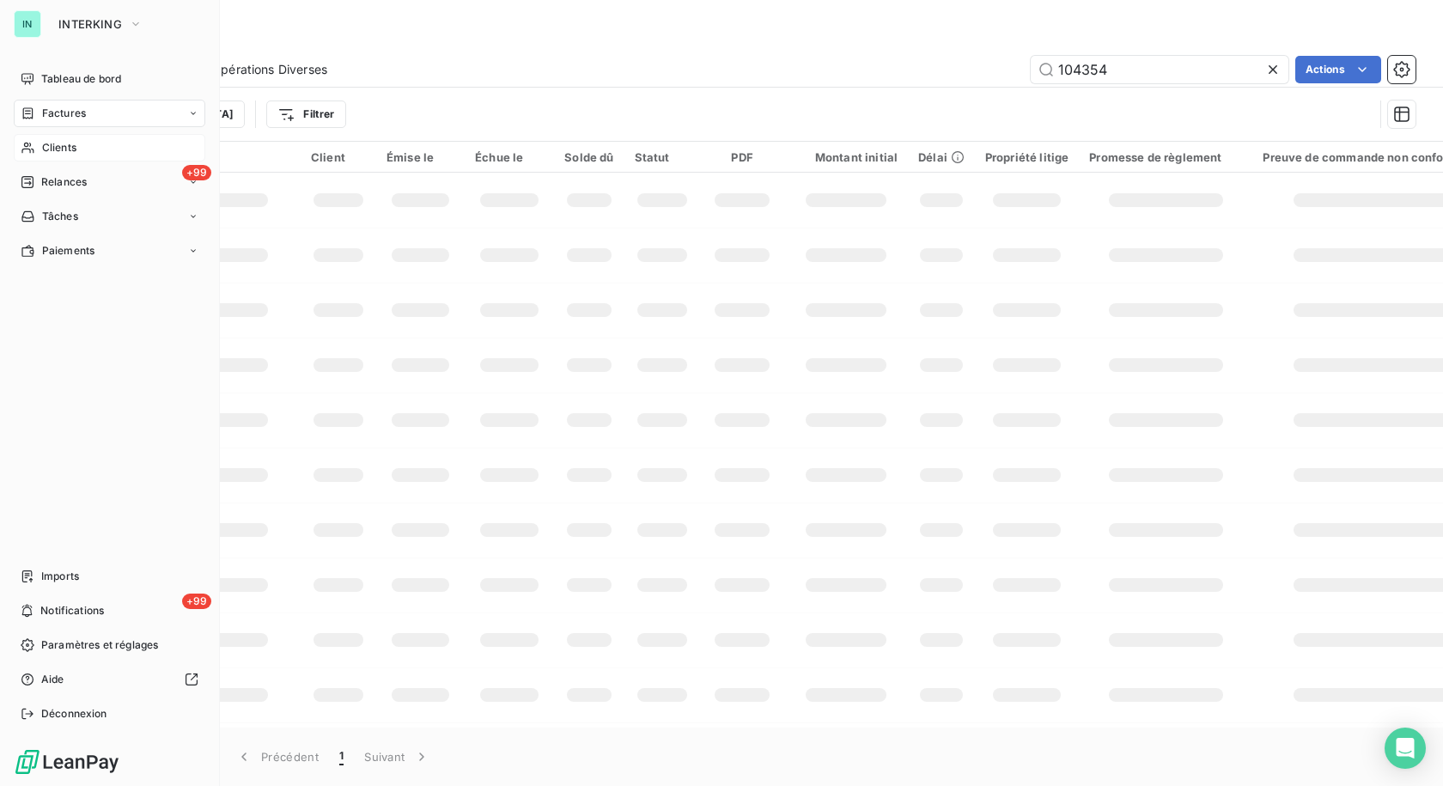
click at [60, 149] on span "Clients" at bounding box center [59, 147] width 34 height 15
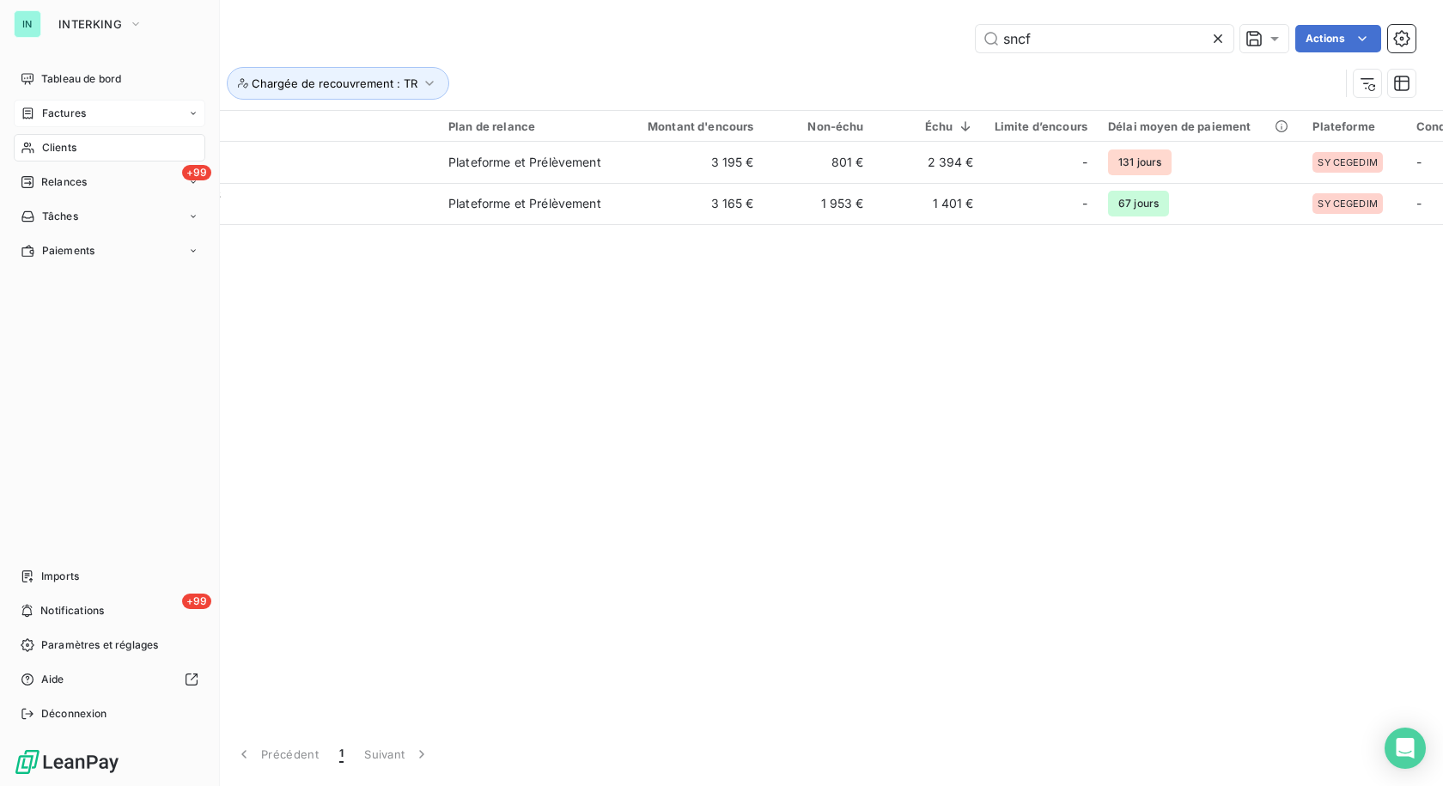
drag, startPoint x: 39, startPoint y: 106, endPoint x: 73, endPoint y: 105, distance: 34.4
click at [40, 106] on div "Factures" at bounding box center [53, 113] width 65 height 15
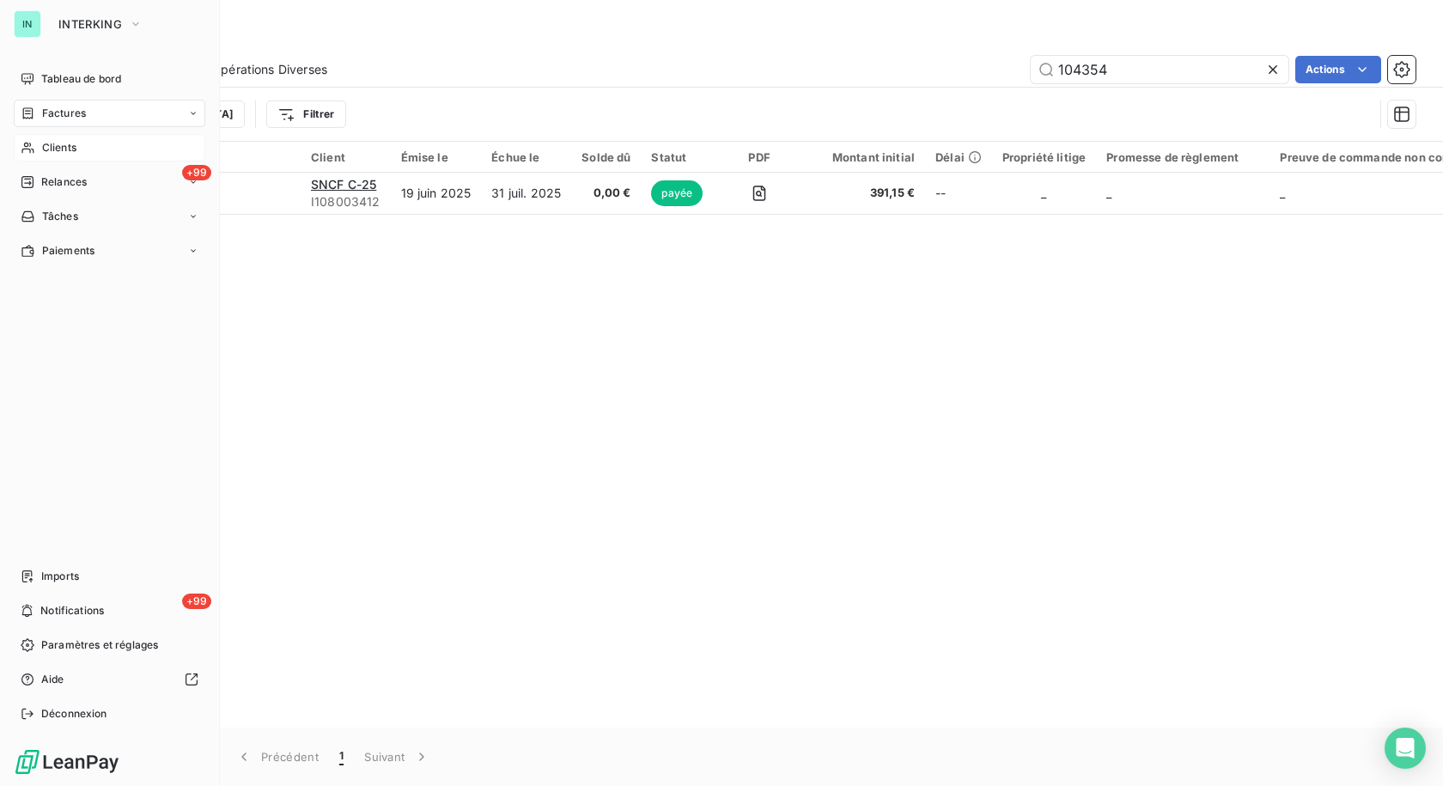
click at [33, 152] on icon at bounding box center [27, 148] width 12 height 11
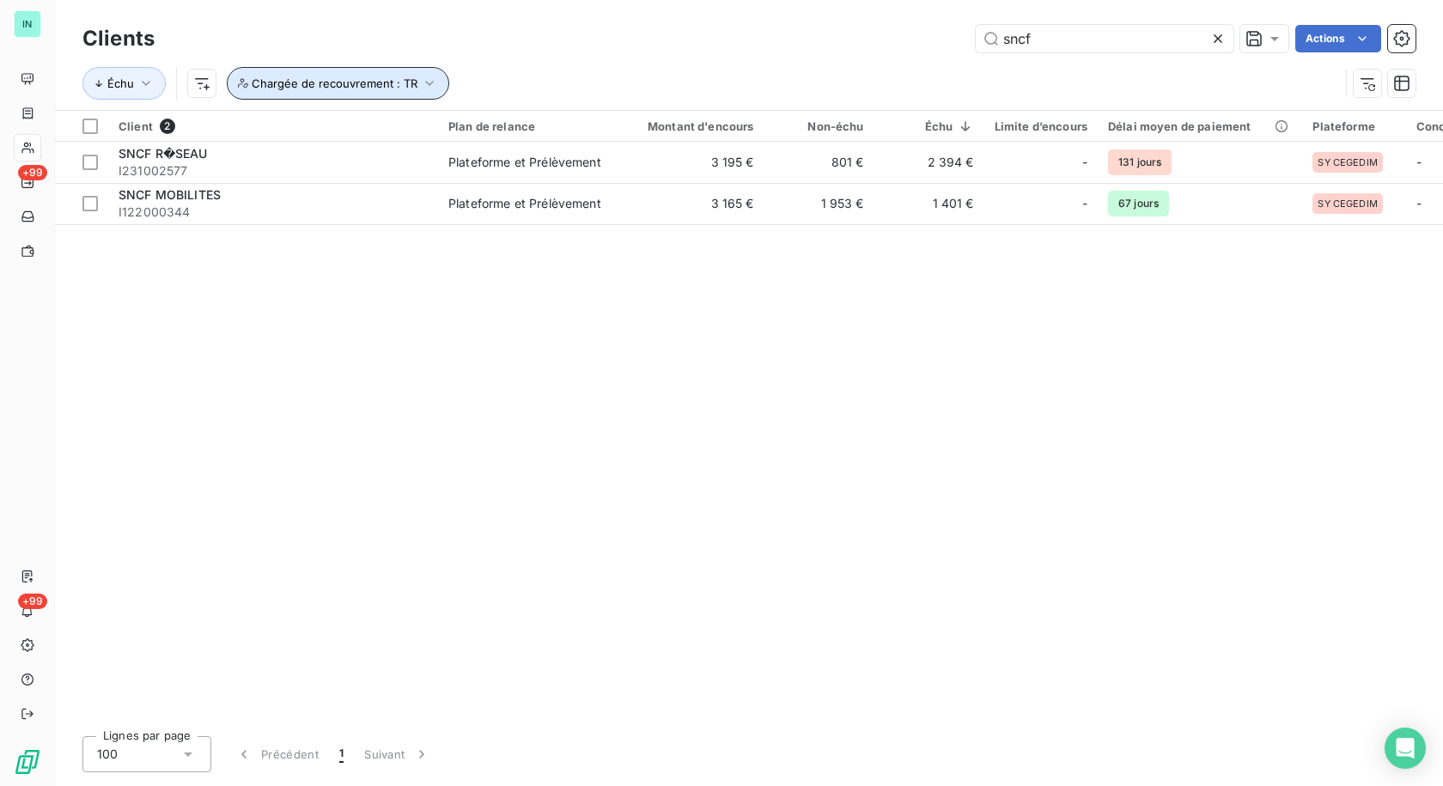
click at [421, 82] on icon "button" at bounding box center [429, 83] width 17 height 17
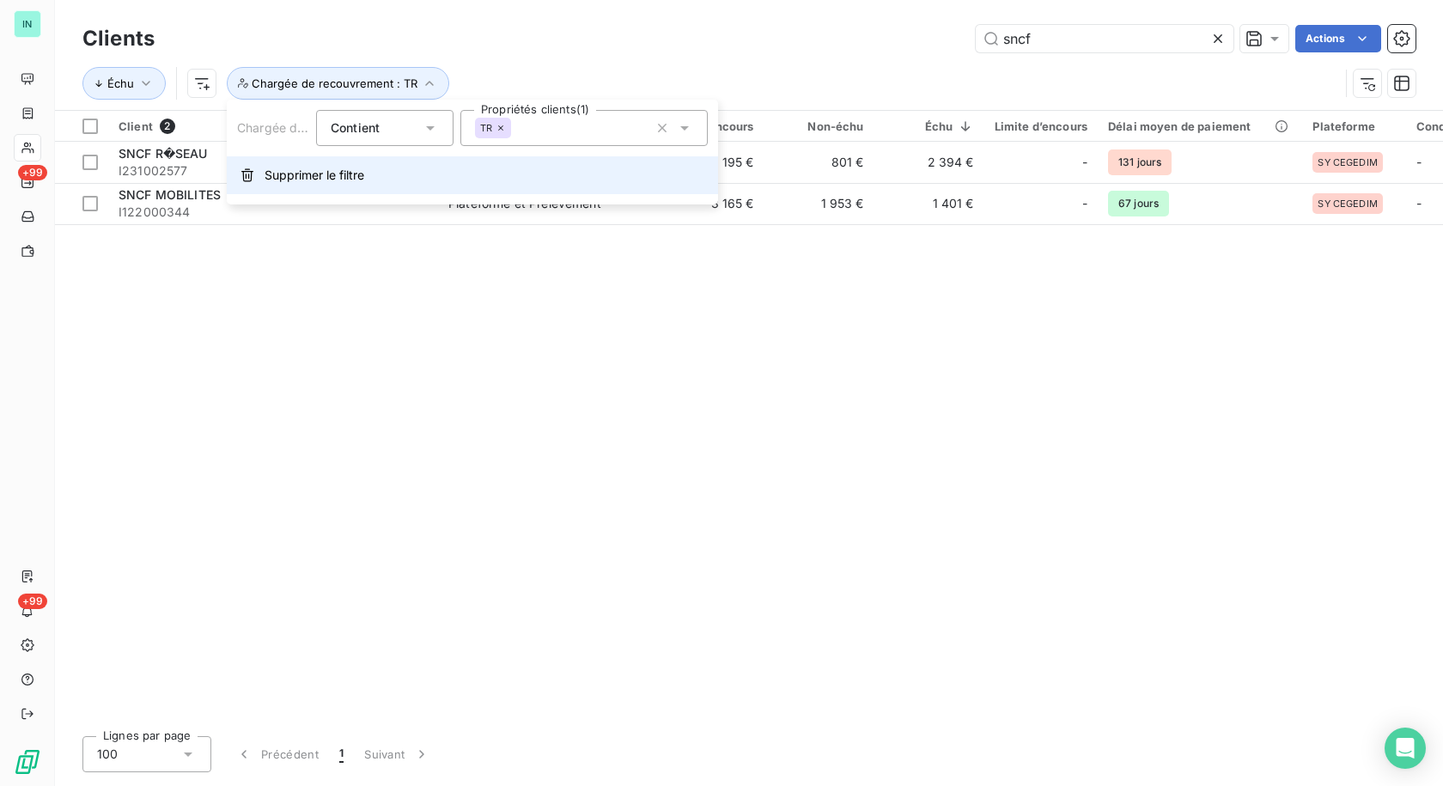
click at [307, 174] on span "Supprimer le filtre" at bounding box center [314, 175] width 100 height 17
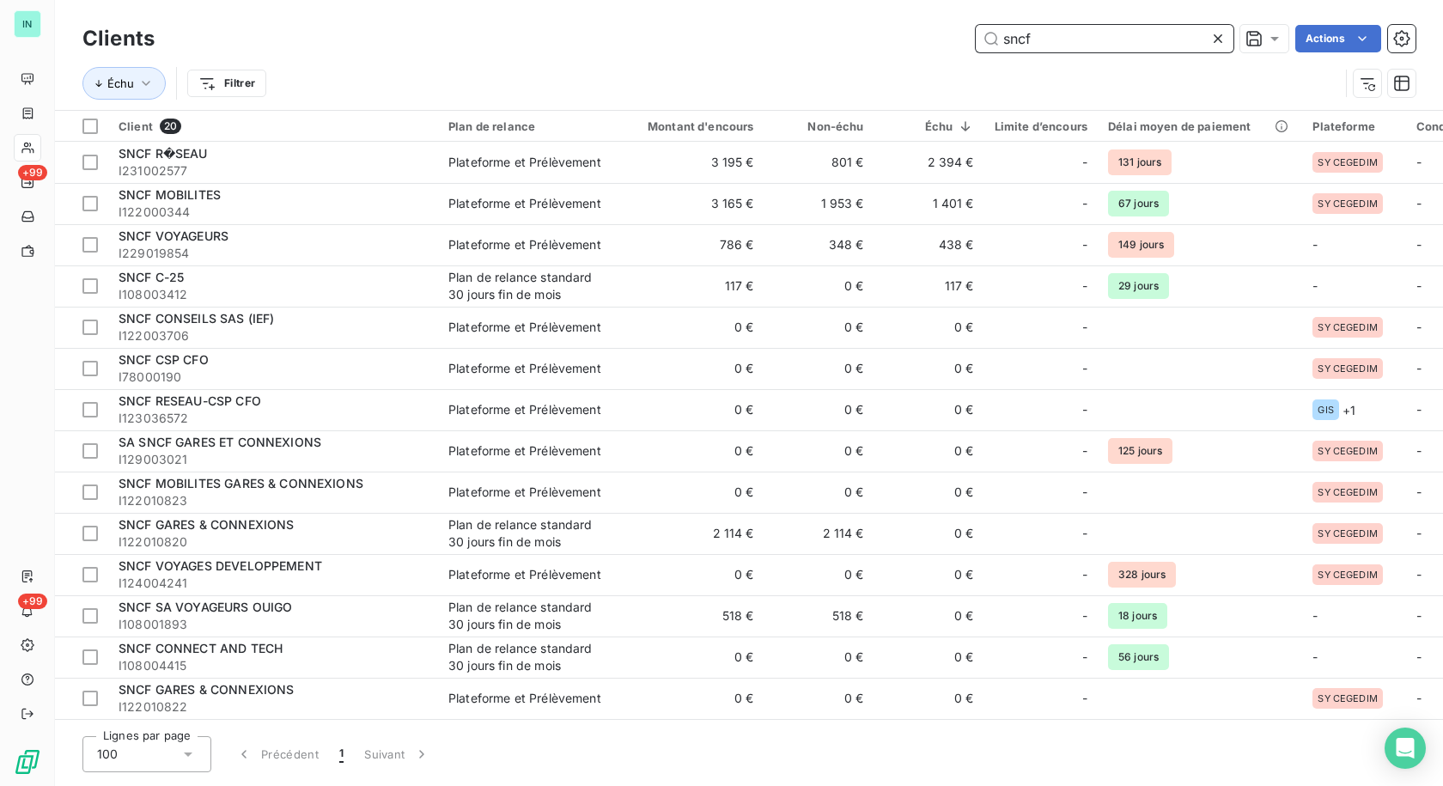
drag, startPoint x: 1079, startPoint y: 40, endPoint x: 897, endPoint y: 43, distance: 181.2
click at [897, 43] on div "sncf Actions" at bounding box center [795, 38] width 1240 height 27
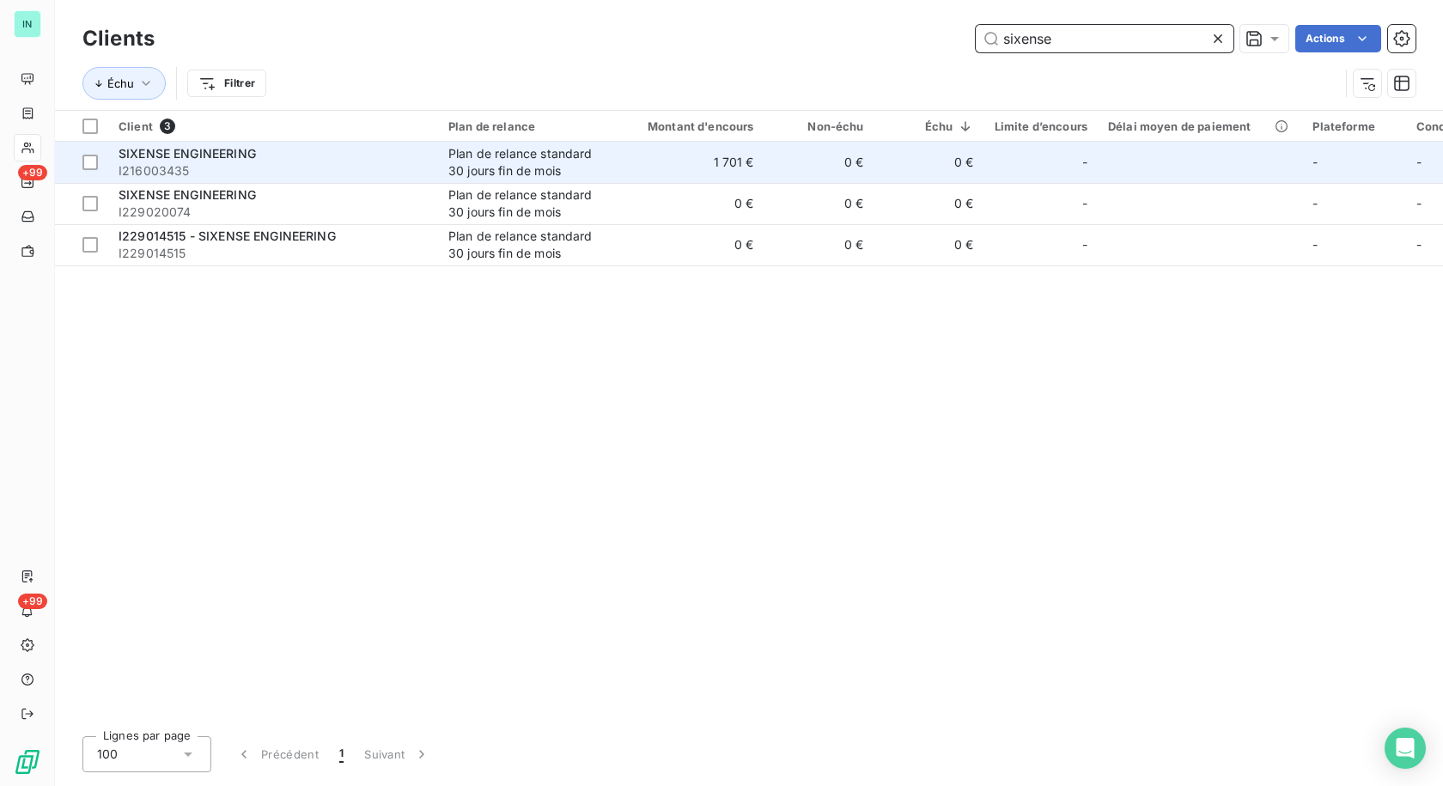
type input "sixense"
click at [270, 167] on span "I216003435" at bounding box center [273, 170] width 309 height 17
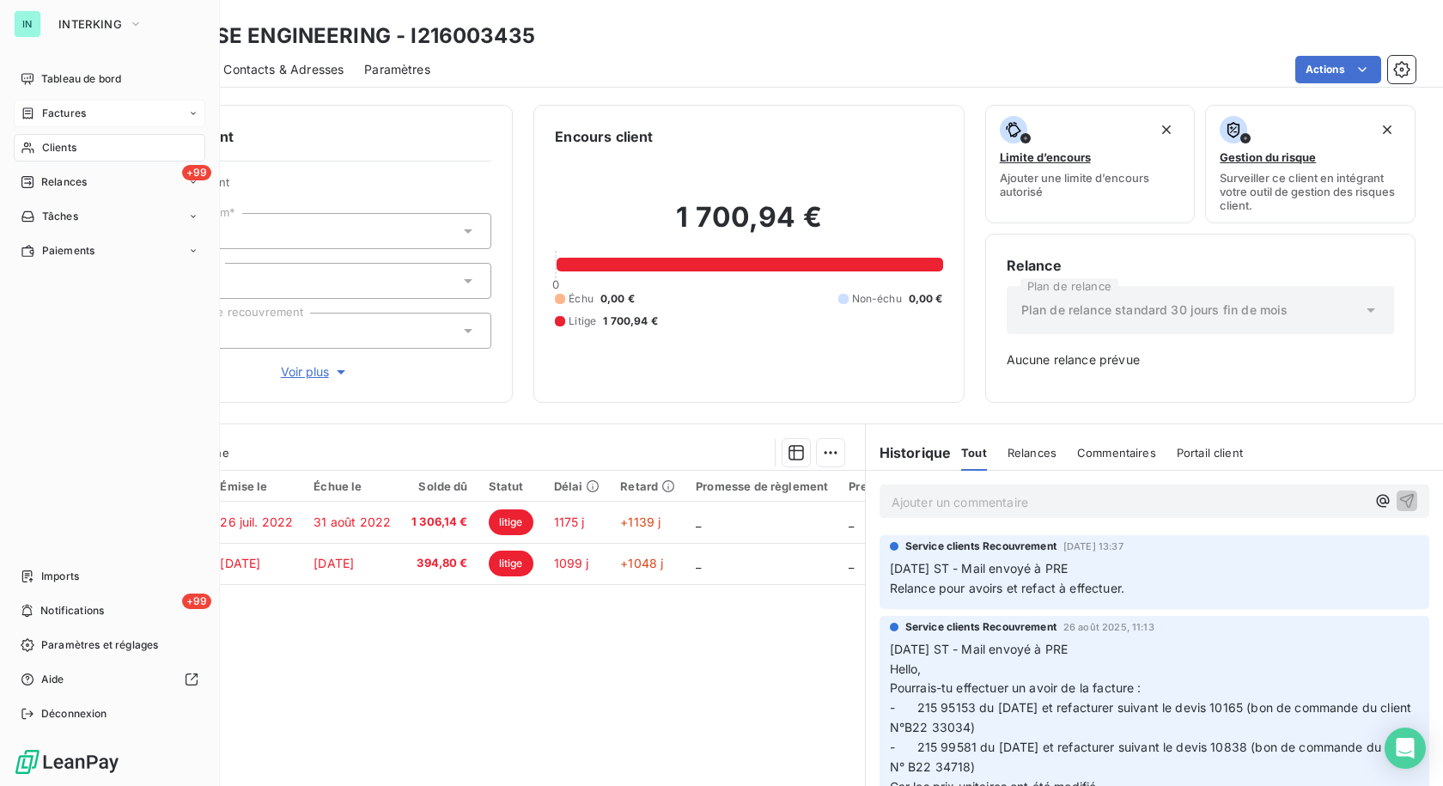
click at [52, 112] on span "Factures" at bounding box center [64, 113] width 44 height 15
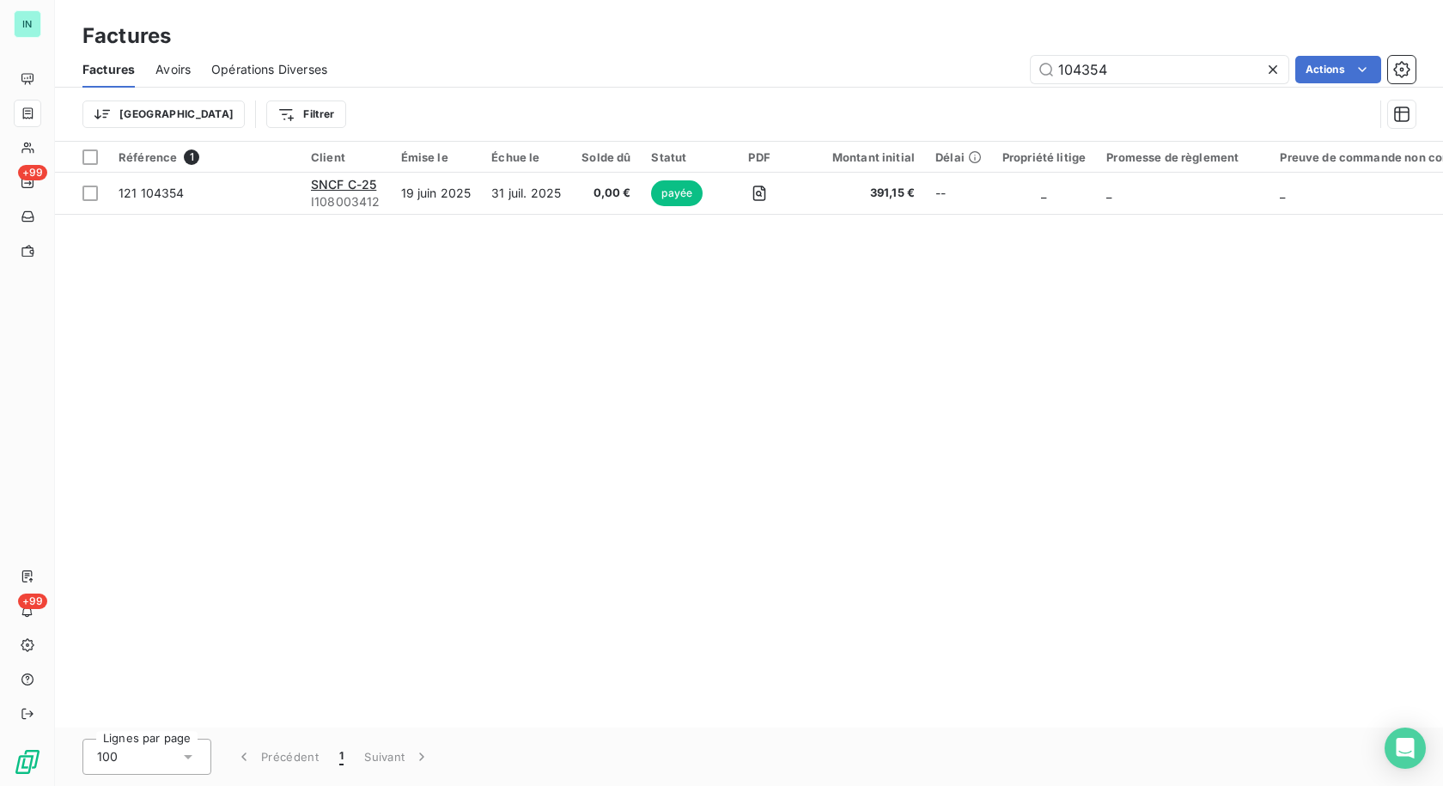
click at [1271, 69] on icon at bounding box center [1272, 69] width 9 height 9
